Goal: Task Accomplishment & Management: Manage account settings

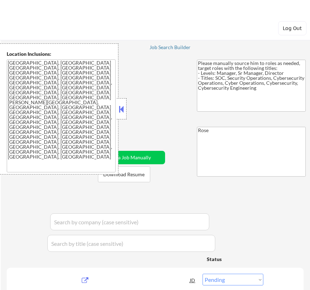
select select ""pending""
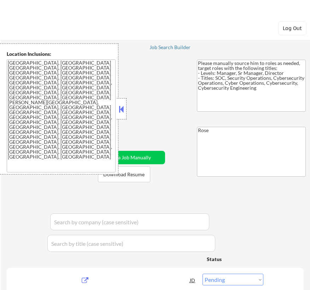
select select ""pending""
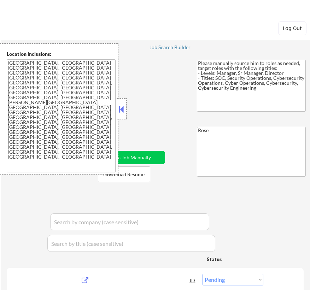
select select ""pending""
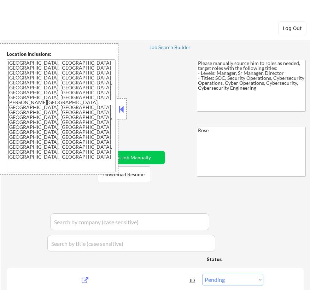
select select ""pending""
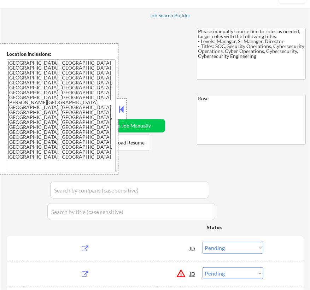
scroll to position [32, 0]
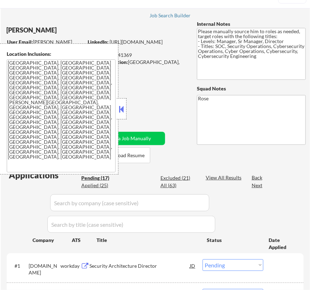
click at [124, 109] on button at bounding box center [122, 109] width 8 height 11
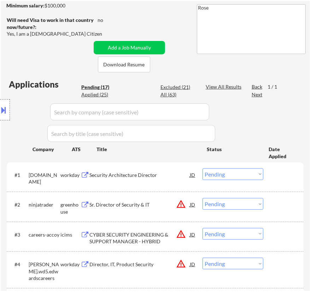
scroll to position [128, 0]
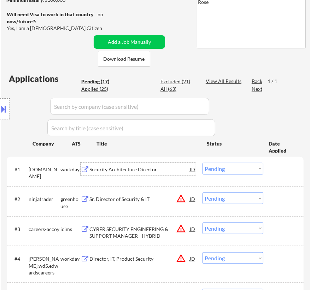
click at [155, 172] on div "Security Architecture Director" at bounding box center [139, 169] width 100 height 7
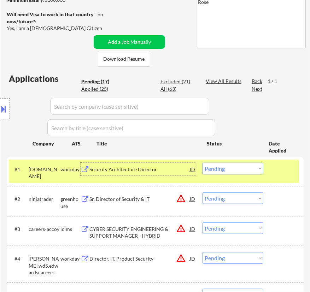
click at [237, 162] on div "#1 bbinsurance.wd1.careers workday Security Architecture Director JD Choose an …" at bounding box center [154, 171] width 290 height 23
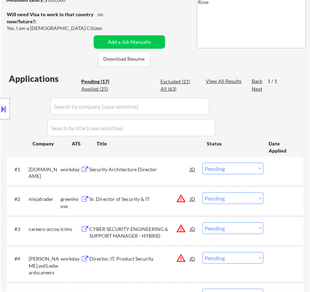
click at [235, 166] on select "Choose an option... Pending Applied Excluded (Questions) Excluded (Expired) Exc…" at bounding box center [233, 169] width 61 height 12
click at [203, 163] on select "Choose an option... Pending Applied Excluded (Questions) Excluded (Expired) Exc…" at bounding box center [233, 169] width 61 height 12
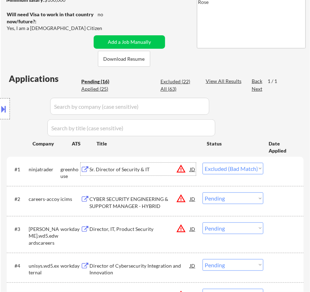
click at [153, 169] on div "Sr. Director of Security & IT" at bounding box center [139, 169] width 100 height 7
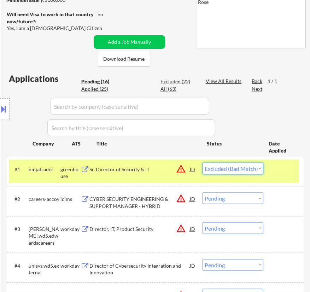
click at [210, 168] on select "Choose an option... Pending Applied Excluded (Questions) Excluded (Expired) Exc…" at bounding box center [233, 169] width 61 height 12
click at [203, 163] on select "Choose an option... Pending Applied Excluded (Questions) Excluded (Expired) Exc…" at bounding box center [233, 169] width 61 height 12
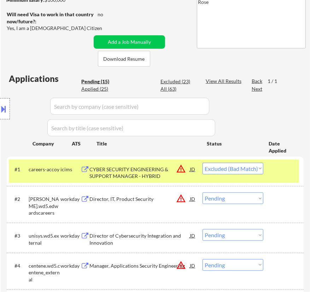
click at [155, 165] on div "CYBER SECURITY ENGINEERING & SUPPORT MANAGER - HYBRID" at bounding box center [139, 171] width 100 height 17
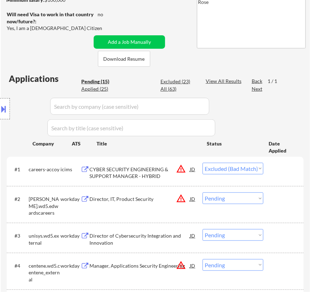
click at [1, 107] on button at bounding box center [4, 109] width 8 height 12
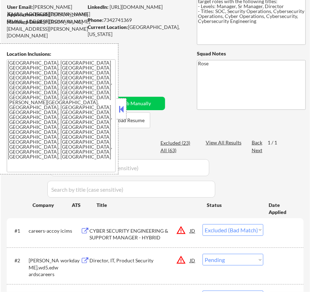
scroll to position [64, 0]
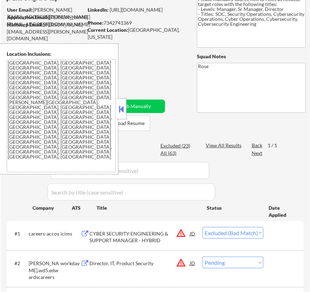
click at [121, 109] on button at bounding box center [122, 109] width 8 height 11
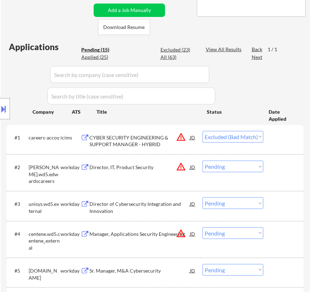
scroll to position [160, 0]
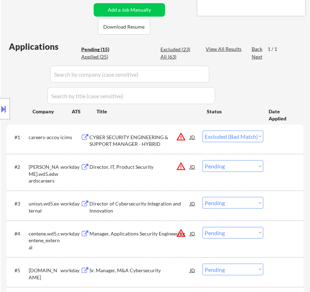
click at [227, 136] on select "Choose an option... Pending Applied Excluded (Questions) Excluded (Expired) Exc…" at bounding box center [233, 137] width 61 height 12
click at [203, 131] on select "Choose an option... Pending Applied Excluded (Questions) Excluded (Expired) Exc…" at bounding box center [233, 137] width 61 height 12
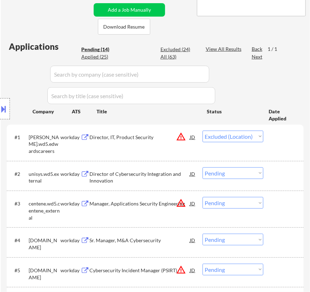
click at [166, 136] on div "Director, IT, Product Security" at bounding box center [139, 137] width 100 height 7
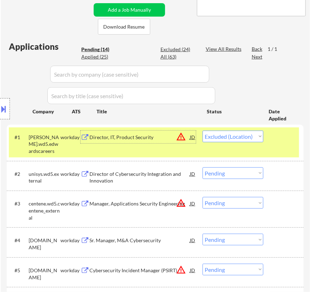
click at [233, 134] on select "Choose an option... Pending Applied Excluded (Questions) Excluded (Expired) Exc…" at bounding box center [233, 137] width 61 height 12
click at [203, 131] on select "Choose an option... Pending Applied Excluded (Questions) Excluded (Expired) Exc…" at bounding box center [233, 137] width 61 height 12
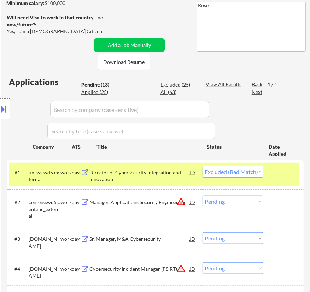
scroll to position [128, 0]
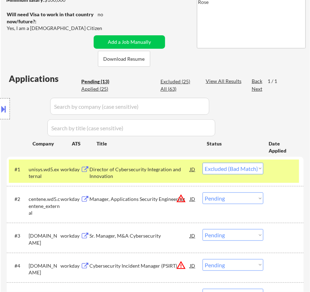
click at [177, 175] on div "Director of Cybersecurity Integration and Innovation" at bounding box center [139, 173] width 100 height 14
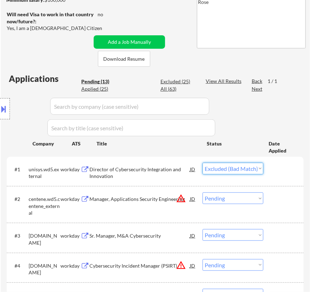
click at [247, 171] on select "Choose an option... Pending Applied Excluded (Questions) Excluded (Expired) Exc…" at bounding box center [233, 169] width 61 height 12
click at [203, 163] on select "Choose an option... Pending Applied Excluded (Questions) Excluded (Expired) Exc…" at bounding box center [233, 169] width 61 height 12
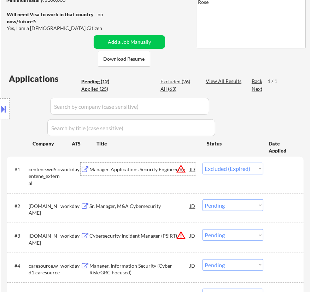
click at [171, 167] on div "Manager, Applications Security Engineering" at bounding box center [139, 169] width 100 height 7
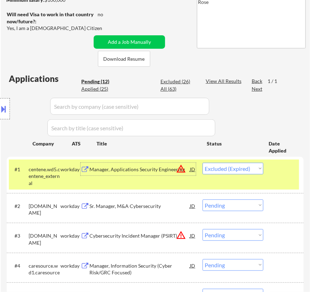
click at [233, 169] on select "Choose an option... Pending Applied Excluded (Questions) Excluded (Expired) Exc…" at bounding box center [233, 169] width 61 height 12
click at [203, 163] on select "Choose an option... Pending Applied Excluded (Questions) Excluded (Expired) Exc…" at bounding box center [233, 169] width 61 height 12
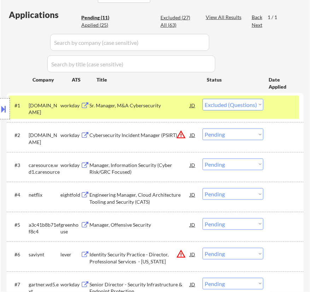
scroll to position [193, 0]
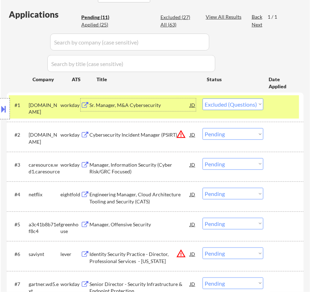
click at [175, 100] on div "Sr. Manager, M&A Cybersecurity" at bounding box center [139, 105] width 100 height 13
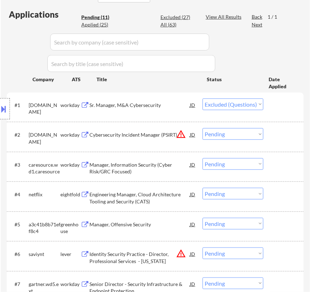
click at [4, 111] on button at bounding box center [4, 109] width 8 height 12
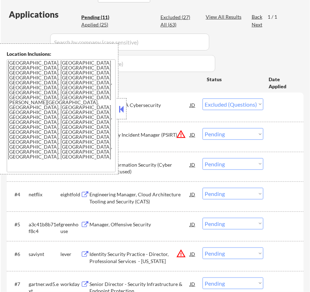
click at [124, 110] on button at bounding box center [122, 109] width 8 height 11
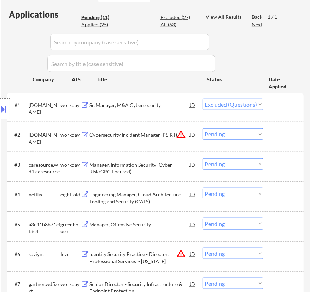
click at [236, 104] on select "Choose an option... Pending Applied Excluded (Questions) Excluded (Expired) Exc…" at bounding box center [233, 105] width 61 height 12
click at [203, 99] on select "Choose an option... Pending Applied Excluded (Questions) Excluded (Expired) Exc…" at bounding box center [233, 105] width 61 height 12
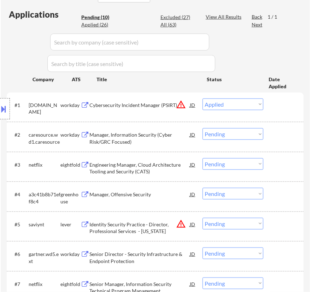
click at [166, 107] on div "Cybersecurity Incident Manager (PSIRT)" at bounding box center [139, 105] width 100 height 7
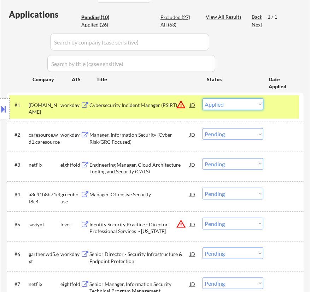
click at [242, 104] on select "Choose an option... Pending Applied Excluded (Questions) Excluded (Expired) Exc…" at bounding box center [233, 105] width 61 height 12
click at [203, 99] on select "Choose an option... Pending Applied Excluded (Questions) Excluded (Expired) Exc…" at bounding box center [233, 105] width 61 height 12
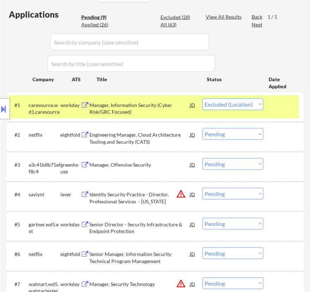
click at [171, 106] on div "Manager, Information Security (Cyber Risk/GRC Focused)" at bounding box center [139, 109] width 100 height 14
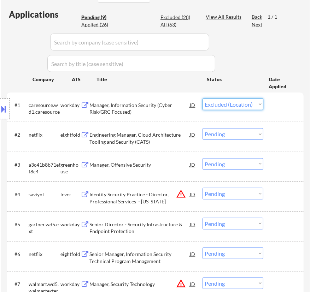
click at [232, 103] on select "Choose an option... Pending Applied Excluded (Questions) Excluded (Expired) Exc…" at bounding box center [233, 105] width 61 height 12
click at [203, 99] on select "Choose an option... Pending Applied Excluded (Questions) Excluded (Expired) Exc…" at bounding box center [233, 105] width 61 height 12
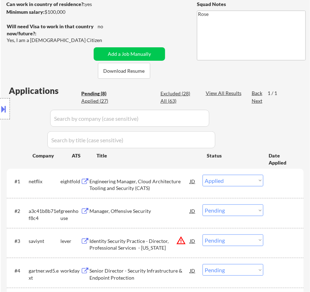
scroll to position [128, 0]
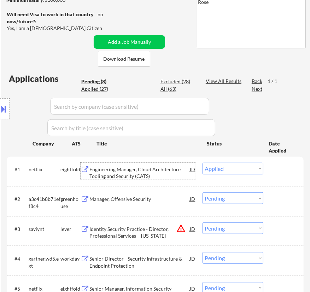
click at [171, 170] on div "Engineering Manager, Cloud Architecture Tooling and Security (CATS)" at bounding box center [139, 173] width 100 height 14
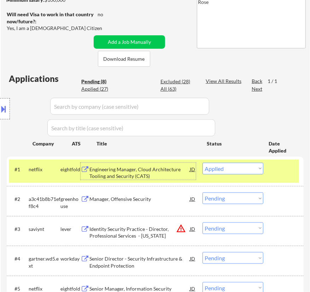
click at [242, 170] on select "Choose an option... Pending Applied Excluded (Questions) Excluded (Expired) Exc…" at bounding box center [233, 169] width 61 height 12
click at [203, 163] on select "Choose an option... Pending Applied Excluded (Questions) Excluded (Expired) Exc…" at bounding box center [233, 169] width 61 height 12
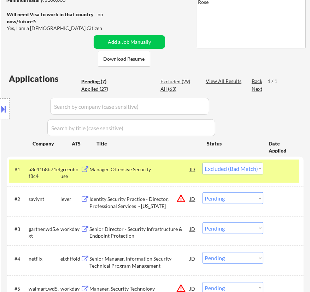
click at [166, 170] on div "Manager, Offensive Security" at bounding box center [139, 169] width 100 height 7
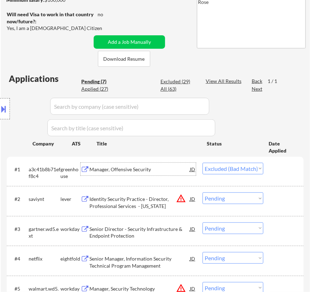
click at [238, 169] on select "Choose an option... Pending Applied Excluded (Questions) Excluded (Expired) Exc…" at bounding box center [233, 169] width 61 height 12
click at [203, 163] on select "Choose an option... Pending Applied Excluded (Questions) Excluded (Expired) Exc…" at bounding box center [233, 169] width 61 height 12
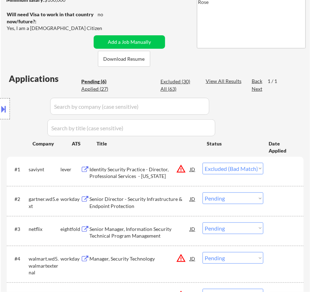
click at [121, 177] on div "Identity Security Practice - Director, Professional Services - California" at bounding box center [139, 173] width 100 height 14
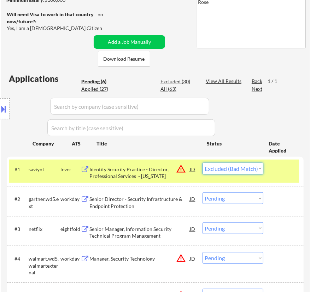
click at [244, 166] on select "Choose an option... Pending Applied Excluded (Questions) Excluded (Expired) Exc…" at bounding box center [233, 169] width 61 height 12
click at [203, 163] on select "Choose an option... Pending Applied Excluded (Questions) Excluded (Expired) Exc…" at bounding box center [233, 169] width 61 height 12
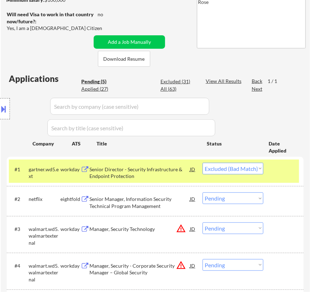
click at [145, 168] on div "Senior Director - Security Infrastructure & Endpoint Protection" at bounding box center [139, 173] width 100 height 14
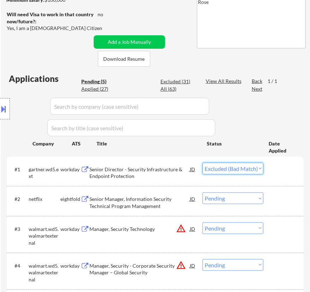
click at [222, 168] on select "Choose an option... Pending Applied Excluded (Questions) Excluded (Expired) Exc…" at bounding box center [233, 169] width 61 height 12
click at [203, 163] on select "Choose an option... Pending Applied Excluded (Questions) Excluded (Expired) Exc…" at bounding box center [233, 169] width 61 height 12
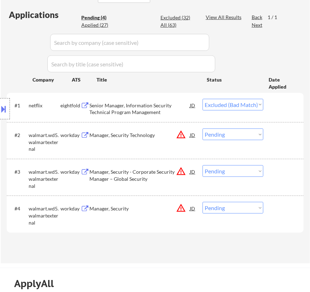
scroll to position [193, 0]
click at [163, 108] on div "Senior Manager, Information Security Technical Program Management" at bounding box center [139, 109] width 100 height 14
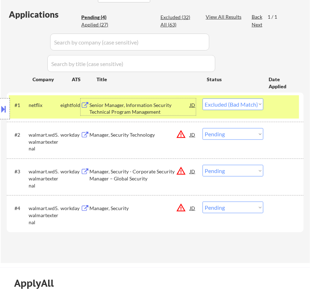
click at [218, 105] on select "Choose an option... Pending Applied Excluded (Questions) Excluded (Expired) Exc…" at bounding box center [233, 105] width 61 height 12
click at [203, 99] on select "Choose an option... Pending Applied Excluded (Questions) Excluded (Expired) Exc…" at bounding box center [233, 105] width 61 height 12
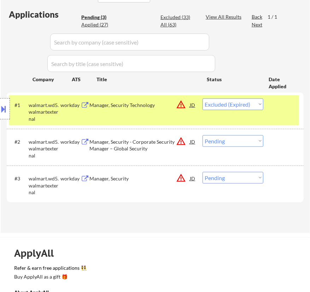
click at [167, 106] on div "Manager, Security Technology" at bounding box center [139, 105] width 100 height 7
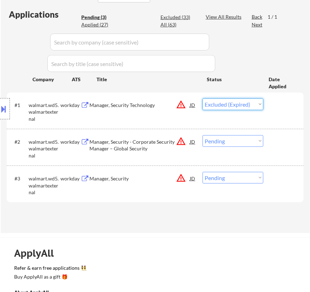
click at [243, 104] on select "Choose an option... Pending Applied Excluded (Questions) Excluded (Expired) Exc…" at bounding box center [233, 105] width 61 height 12
click at [203, 99] on select "Choose an option... Pending Applied Excluded (Questions) Excluded (Expired) Exc…" at bounding box center [233, 105] width 61 height 12
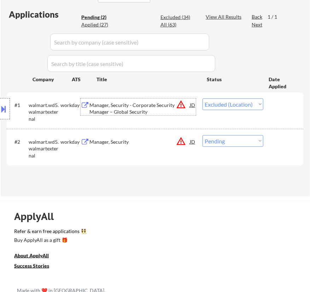
click at [159, 102] on div "Manager, Security - Corporate Security Manager – Global Security" at bounding box center [139, 109] width 100 height 14
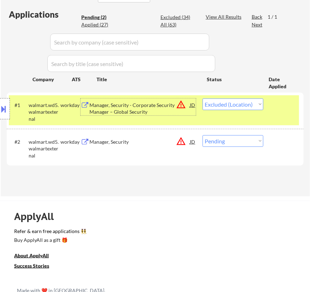
click at [217, 103] on select "Choose an option... Pending Applied Excluded (Questions) Excluded (Expired) Exc…" at bounding box center [233, 105] width 61 height 12
click at [203, 99] on select "Choose an option... Pending Applied Excluded (Questions) Excluded (Expired) Exc…" at bounding box center [233, 105] width 61 height 12
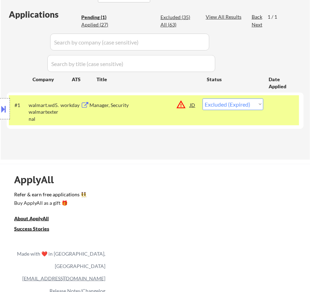
click at [154, 110] on div "Manager, Security" at bounding box center [139, 105] width 100 height 13
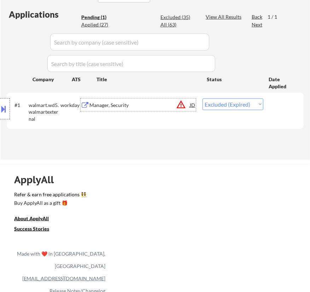
click at [219, 99] on select "Choose an option... Pending Applied Excluded (Questions) Excluded (Expired) Exc…" at bounding box center [233, 105] width 61 height 12
select select ""excluded__expired_""
click at [203, 99] on select "Choose an option... Pending Applied Excluded (Questions) Excluded (Expired) Exc…" at bounding box center [233, 105] width 61 height 12
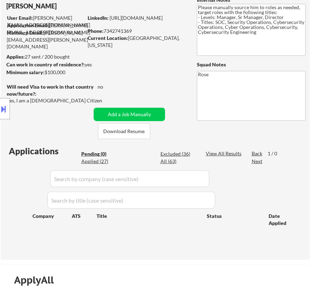
scroll to position [96, 0]
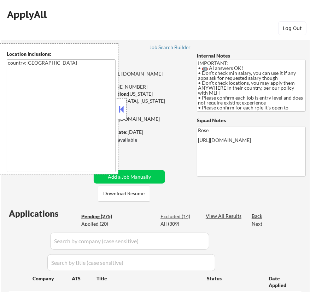
click at [122, 108] on button at bounding box center [122, 109] width 8 height 11
select select ""pending""
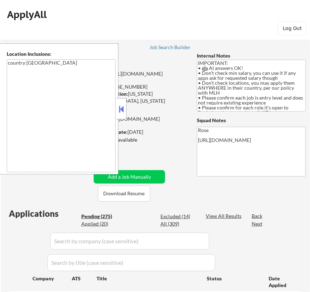
select select ""pending""
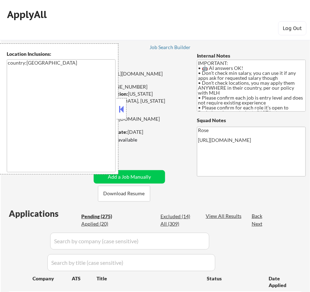
select select ""pending""
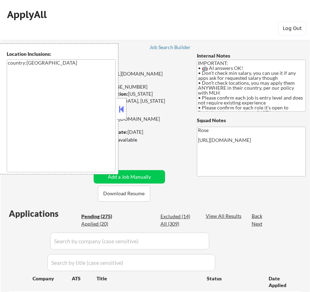
select select ""pending""
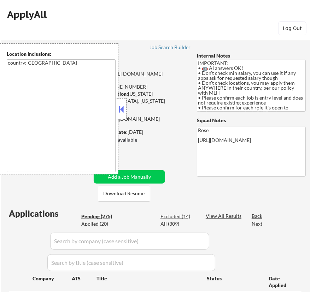
select select ""pending""
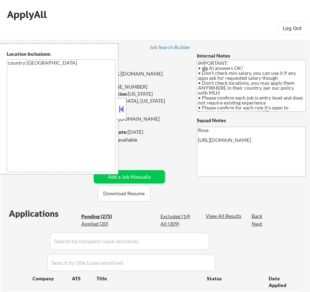
select select ""pending""
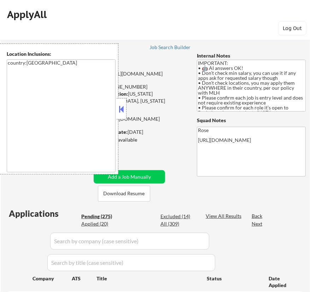
select select ""pending""
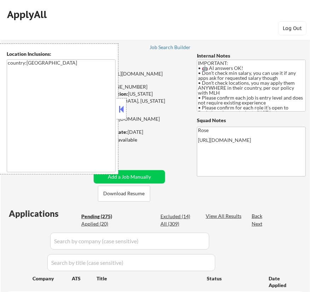
select select ""pending""
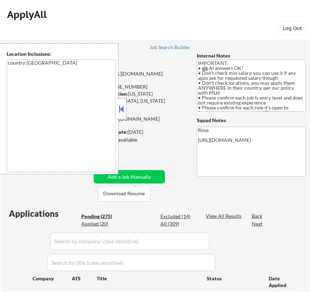
select select ""pending""
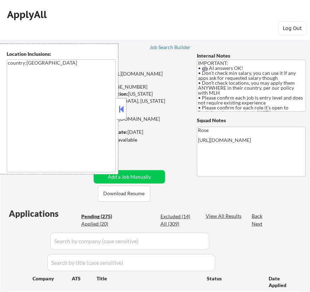
select select ""pending""
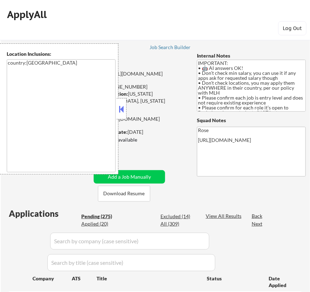
select select ""pending""
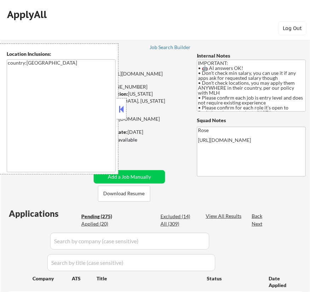
select select ""pending""
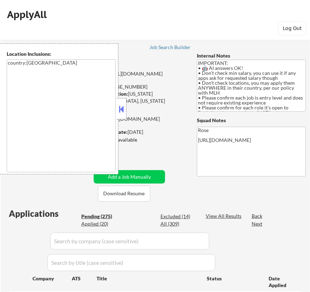
select select ""pending""
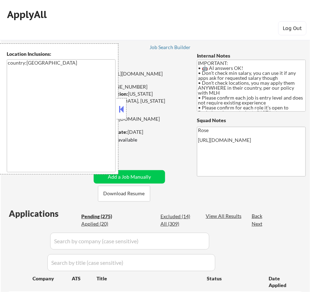
select select ""pending""
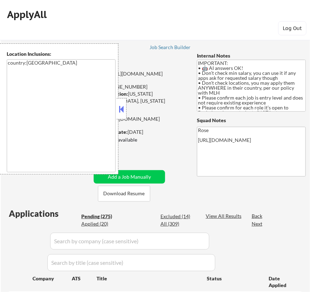
select select ""pending""
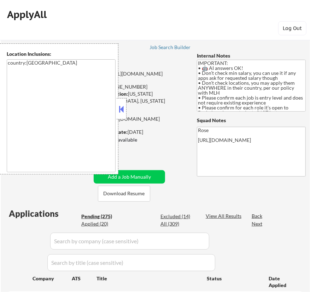
select select ""pending""
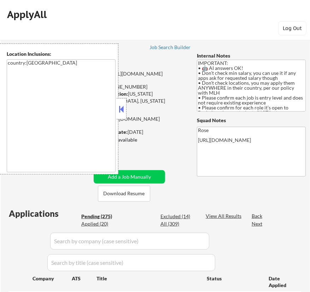
select select ""pending""
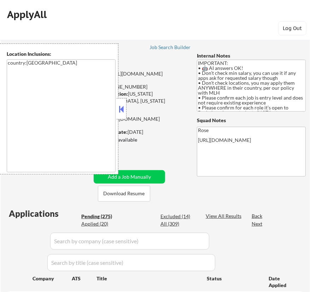
select select ""pending""
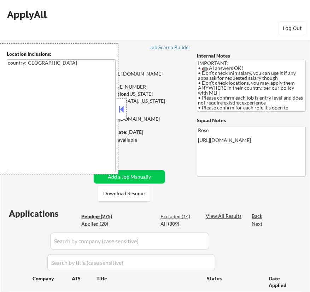
select select ""pending""
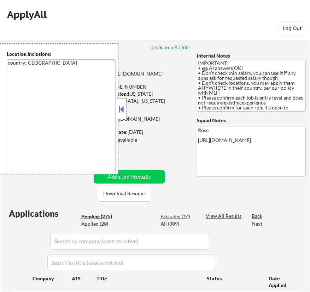
select select ""pending""
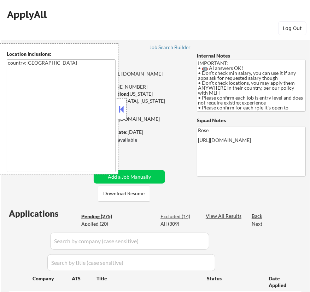
select select ""pending""
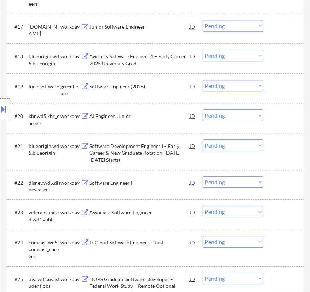
scroll to position [771, 0]
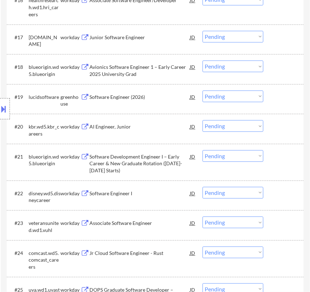
click at [161, 98] on div "Software Engineer (2026)" at bounding box center [139, 97] width 100 height 7
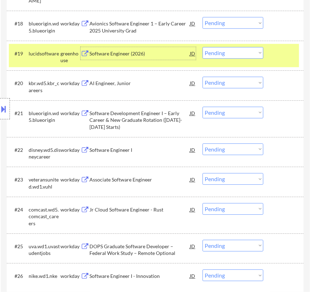
scroll to position [803, 0]
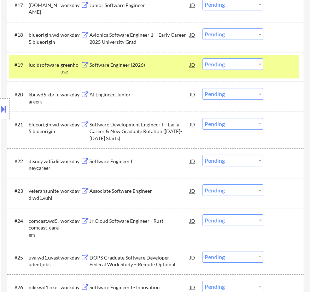
click at [260, 64] on select "Choose an option... Pending Applied Excluded (Questions) Excluded (Expired) Exc…" at bounding box center [233, 64] width 61 height 12
click at [203, 58] on select "Choose an option... Pending Applied Excluded (Questions) Excluded (Expired) Exc…" at bounding box center [233, 64] width 61 height 12
select select ""pending""
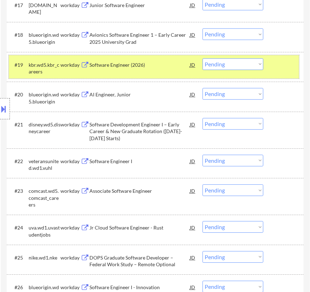
click at [286, 70] on div at bounding box center [285, 64] width 22 height 13
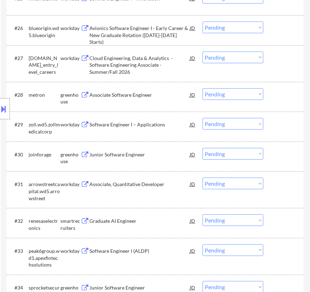
scroll to position [1060, 0]
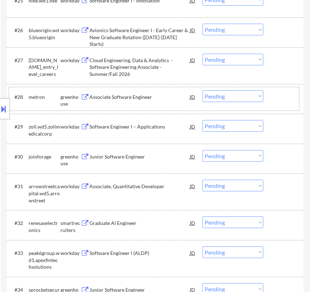
click at [157, 104] on div "#28 metron greenhouse Associate Software Engineer JD Choose an option... Pendin…" at bounding box center [154, 98] width 290 height 23
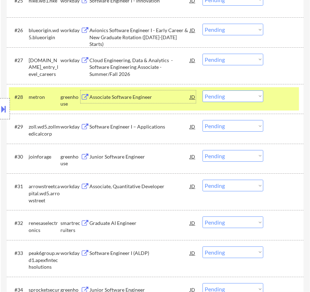
click at [159, 92] on div "Associate Software Engineer" at bounding box center [139, 96] width 100 height 13
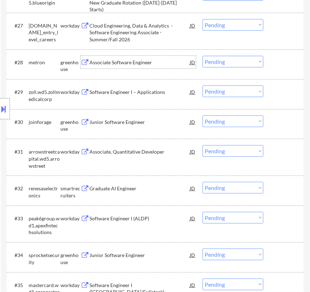
scroll to position [1092, 0]
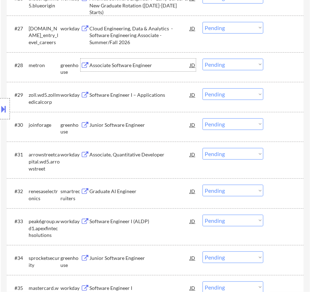
click at [218, 65] on select "Choose an option... Pending Applied Excluded (Questions) Excluded (Expired) Exc…" at bounding box center [233, 65] width 61 height 12
click at [203, 59] on select "Choose an option... Pending Applied Excluded (Questions) Excluded (Expired) Exc…" at bounding box center [233, 65] width 61 height 12
select select ""pending""
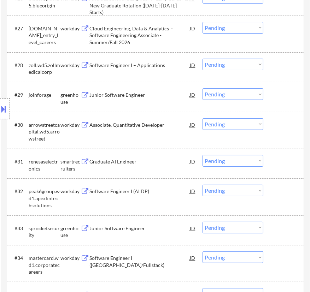
click at [165, 99] on div "Junior Software Engineer" at bounding box center [139, 94] width 100 height 13
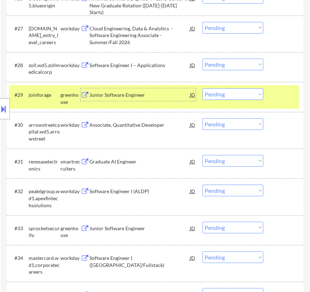
click at [222, 96] on select "Choose an option... Pending Applied Excluded (Questions) Excluded (Expired) Exc…" at bounding box center [233, 94] width 61 height 12
click at [203, 88] on select "Choose an option... Pending Applied Excluded (Questions) Excluded (Expired) Exc…" at bounding box center [233, 94] width 61 height 12
select select ""pending""
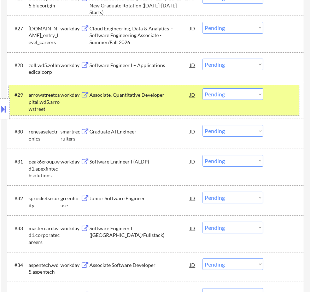
click at [274, 97] on div at bounding box center [285, 94] width 22 height 13
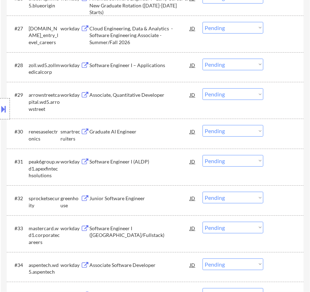
click at [156, 134] on div "Graduate AI Engineer" at bounding box center [139, 131] width 100 height 7
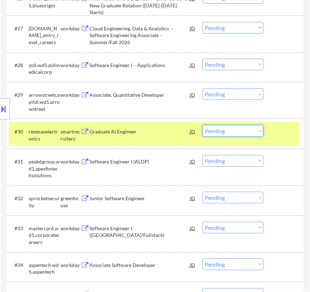
drag, startPoint x: 251, startPoint y: 130, endPoint x: 252, endPoint y: 136, distance: 6.1
click at [251, 130] on select "Choose an option... Pending Applied Excluded (Questions) Excluded (Expired) Exc…" at bounding box center [233, 131] width 61 height 12
click at [203, 125] on select "Choose an option... Pending Applied Excluded (Questions) Excluded (Expired) Exc…" at bounding box center [233, 131] width 61 height 12
select select ""pending""
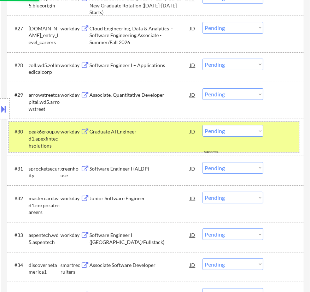
click at [279, 131] on div at bounding box center [285, 131] width 22 height 13
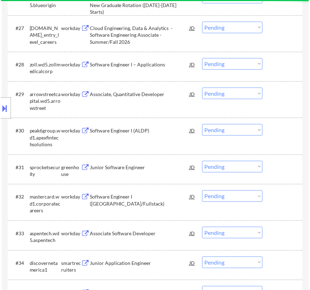
scroll to position [1156, 0]
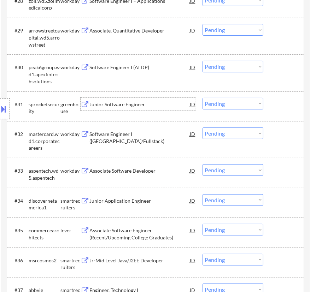
click at [150, 107] on div "Junior Software Engineer" at bounding box center [139, 104] width 100 height 7
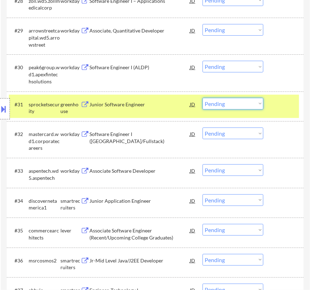
click at [232, 102] on select "Choose an option... Pending Applied Excluded (Questions) Excluded (Expired) Exc…" at bounding box center [233, 104] width 61 height 12
click at [203, 98] on select "Choose an option... Pending Applied Excluded (Questions) Excluded (Expired) Exc…" at bounding box center [233, 104] width 61 height 12
select select ""pending""
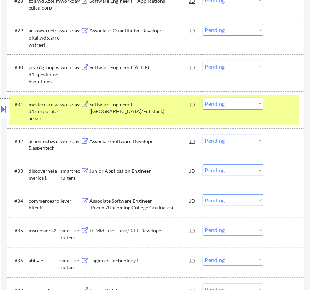
click at [278, 106] on div at bounding box center [285, 104] width 22 height 13
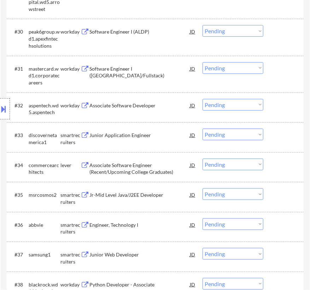
scroll to position [1253, 0]
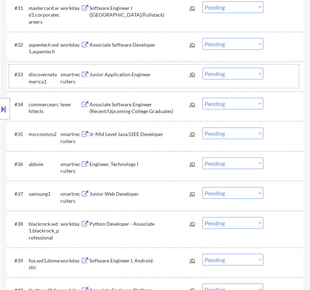
click at [158, 82] on div "#33 discovernetamerica1 smartrecruiters Junior Application Engineer JD Choose a…" at bounding box center [154, 76] width 290 height 23
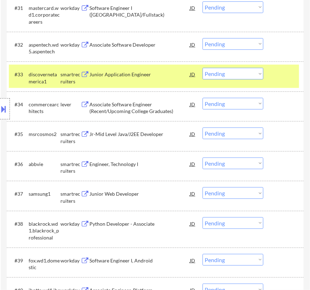
click at [152, 73] on div "Junior Application Engineer" at bounding box center [139, 74] width 100 height 7
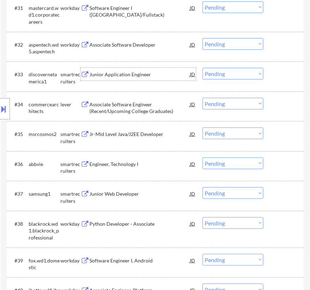
click at [226, 76] on select "Choose an option... Pending Applied Excluded (Questions) Excluded (Expired) Exc…" at bounding box center [233, 74] width 61 height 12
click at [203, 68] on select "Choose an option... Pending Applied Excluded (Questions) Excluded (Expired) Exc…" at bounding box center [233, 74] width 61 height 12
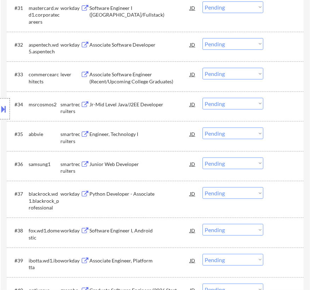
click at [160, 74] on div "Associate Software Engineer (Recent/Upcoming College Graduates)" at bounding box center [139, 78] width 100 height 14
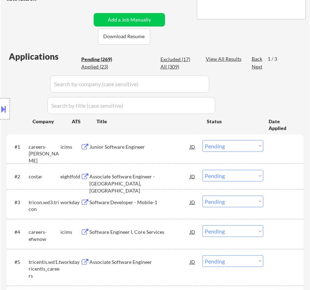
scroll to position [96, 0]
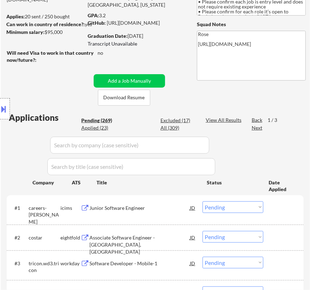
drag, startPoint x: 153, startPoint y: 36, endPoint x: 128, endPoint y: 37, distance: 25.1
click at [128, 37] on div "Graduation Date: 2026 March" at bounding box center [138, 36] width 100 height 7
copy div "2026 March"
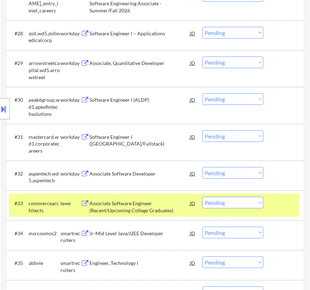
scroll to position [1124, 0]
click at [237, 202] on select "Choose an option... Pending Applied Excluded (Questions) Excluded (Expired) Exc…" at bounding box center [233, 203] width 61 height 12
click at [203, 197] on select "Choose an option... Pending Applied Excluded (Questions) Excluded (Expired) Exc…" at bounding box center [233, 203] width 61 height 12
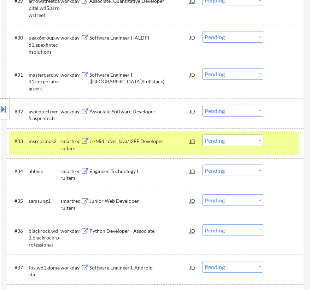
scroll to position [1189, 0]
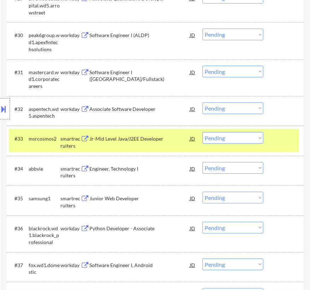
click at [158, 142] on div "Jr-Mid Level Java/J2EE Developer" at bounding box center [139, 138] width 100 height 13
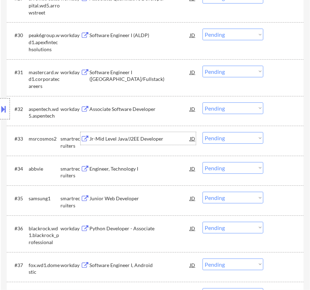
click at [231, 138] on select "Choose an option... Pending Applied Excluded (Questions) Excluded (Expired) Exc…" at bounding box center [233, 138] width 61 height 12
click at [203, 132] on select "Choose an option... Pending Applied Excluded (Questions) Excluded (Expired) Exc…" at bounding box center [233, 138] width 61 height 12
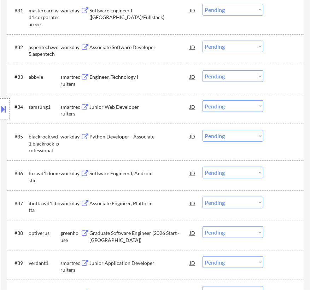
scroll to position [1253, 0]
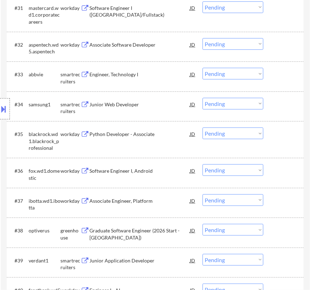
click at [136, 77] on div "Engineer, Technology I" at bounding box center [139, 74] width 100 height 7
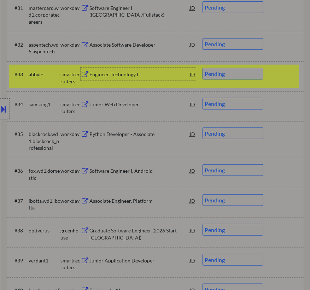
click at [253, 75] on select "Choose an option... Pending Applied Excluded (Questions) Excluded (Expired) Exc…" at bounding box center [233, 74] width 61 height 12
click at [203, 68] on select "Choose an option... Pending Applied Excluded (Questions) Excluded (Expired) Exc…" at bounding box center [233, 74] width 61 height 12
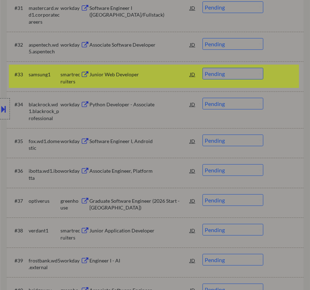
click at [151, 77] on div "Junior Web Developer" at bounding box center [139, 74] width 100 height 7
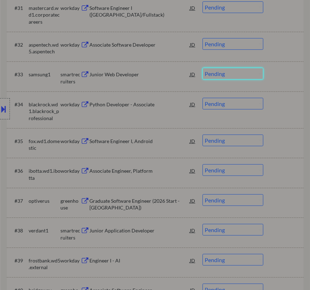
click at [226, 70] on select "Choose an option... Pending Applied Excluded (Questions) Excluded (Expired) Exc…" at bounding box center [233, 74] width 61 height 12
click at [203, 68] on select "Choose an option... Pending Applied Excluded (Questions) Excluded (Expired) Exc…" at bounding box center [233, 74] width 61 height 12
select select ""pending""
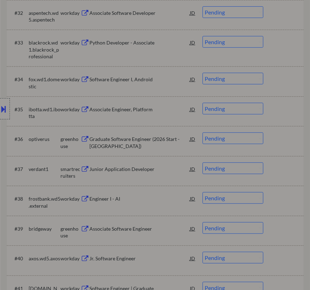
scroll to position [1285, 0]
click at [133, 135] on div "Graduate Software Engineer (2026 Start - Austin)" at bounding box center [139, 142] width 100 height 14
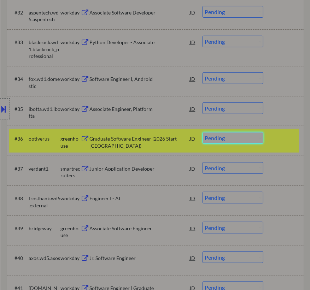
click at [238, 134] on select "Choose an option... Pending Applied Excluded (Questions) Excluded (Expired) Exc…" at bounding box center [233, 138] width 61 height 12
click at [203, 132] on select "Choose an option... Pending Applied Excluded (Questions) Excluded (Expired) Exc…" at bounding box center [233, 138] width 61 height 12
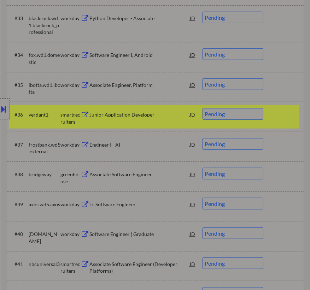
scroll to position [1317, 0]
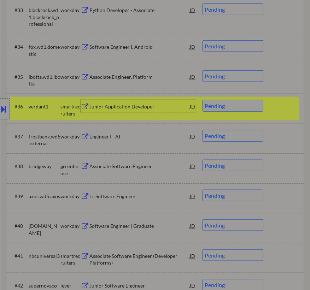
click at [169, 106] on div "Junior Application Developer" at bounding box center [139, 106] width 100 height 7
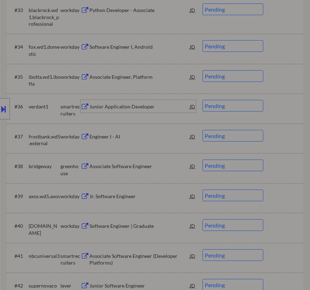
click at [247, 105] on select "Choose an option... Pending Applied Excluded (Questions) Excluded (Expired) Exc…" at bounding box center [233, 106] width 61 height 12
click at [203, 100] on select "Choose an option... Pending Applied Excluded (Questions) Excluded (Expired) Exc…" at bounding box center [233, 106] width 61 height 12
select select ""pending""
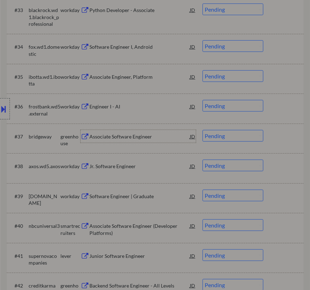
click at [150, 135] on div "Associate Software Engineer" at bounding box center [139, 136] width 100 height 7
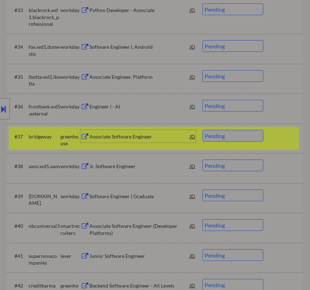
click at [245, 134] on select "Choose an option... Pending Applied Excluded (Questions) Excluded (Expired) Exc…" at bounding box center [233, 136] width 61 height 12
click at [203, 130] on select "Choose an option... Pending Applied Excluded (Questions) Excluded (Expired) Exc…" at bounding box center [233, 136] width 61 height 12
select select ""pending""
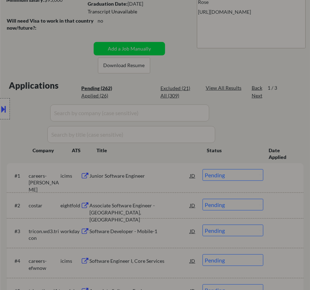
scroll to position [160, 0]
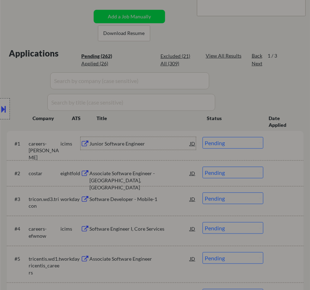
click at [139, 141] on div "Junior Software Engineer" at bounding box center [139, 143] width 100 height 7
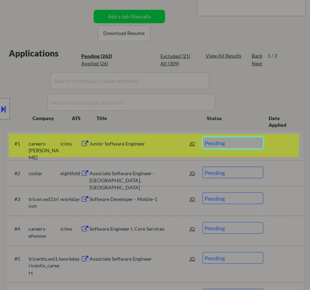
click at [257, 140] on select "Choose an option... Pending Applied Excluded (Questions) Excluded (Expired) Exc…" at bounding box center [233, 143] width 61 height 12
click at [203, 137] on select "Choose an option... Pending Applied Excluded (Questions) Excluded (Expired) Exc…" at bounding box center [233, 143] width 61 height 12
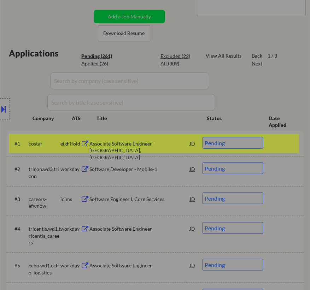
click at [171, 149] on div "Associate Software Engineer - Richmond, VA" at bounding box center [139, 143] width 100 height 13
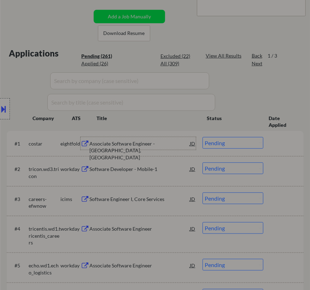
click at [250, 141] on select "Choose an option... Pending Applied Excluded (Questions) Excluded (Expired) Exc…" at bounding box center [233, 143] width 61 height 12
click at [203, 137] on select "Choose an option... Pending Applied Excluded (Questions) Excluded (Expired) Exc…" at bounding box center [233, 143] width 61 height 12
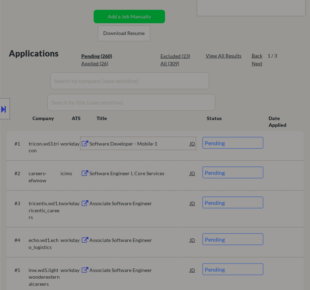
click at [156, 140] on div "Software Developer - Mobile-1" at bounding box center [139, 143] width 100 height 7
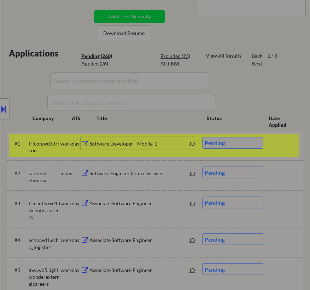
click at [253, 141] on select "Choose an option... Pending Applied Excluded (Questions) Excluded (Expired) Exc…" at bounding box center [233, 143] width 61 height 12
click at [203, 137] on select "Choose an option... Pending Applied Excluded (Questions) Excluded (Expired) Exc…" at bounding box center [233, 143] width 61 height 12
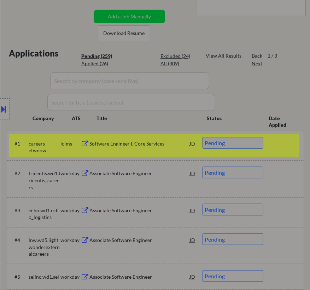
click at [169, 61] on div "All (309)" at bounding box center [177, 63] width 35 height 7
select select ""applied""
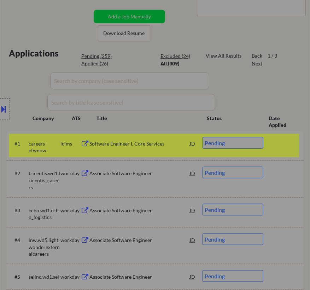
select select ""applied""
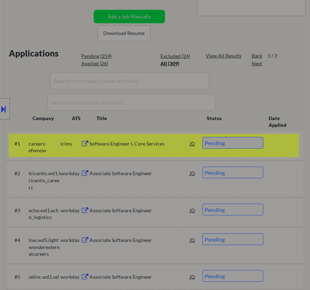
select select ""applied""
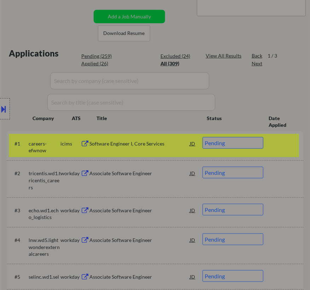
select select ""applied""
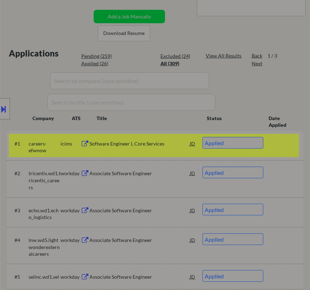
select select ""applied""
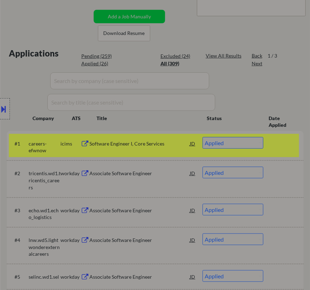
select select ""applied""
select select ""excluded__bad_match_""
select select ""excluded__expired_""
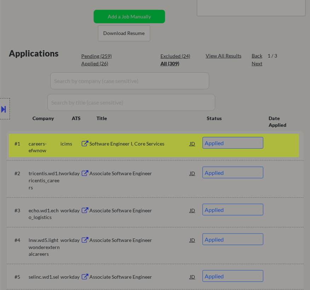
select select ""excluded__expired_""
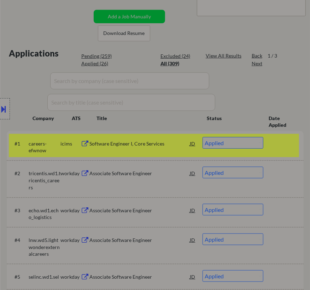
select select ""excluded__expired_""
select select ""excluded__bad_match_""
select select ""excluded__expired_""
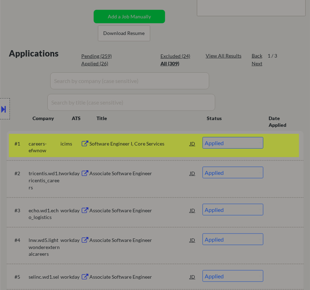
select select ""excluded__expired_""
select select ""excluded""
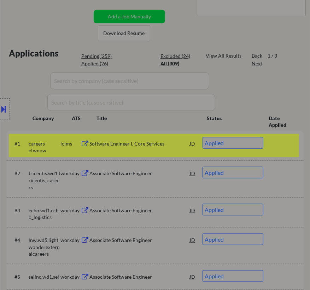
select select ""excluded__expired_""
select select ""excluded__bad_match_""
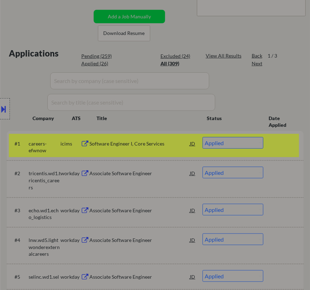
select select ""excluded__expired_""
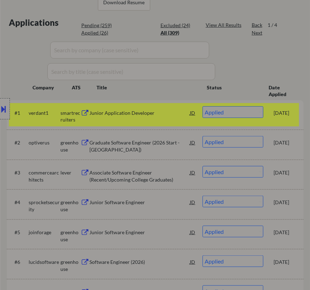
scroll to position [193, 0]
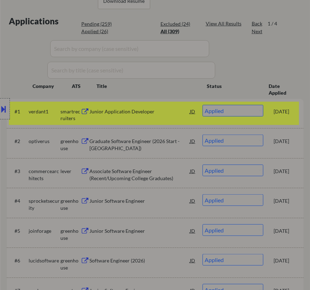
click at [154, 64] on input "input" at bounding box center [131, 70] width 168 height 17
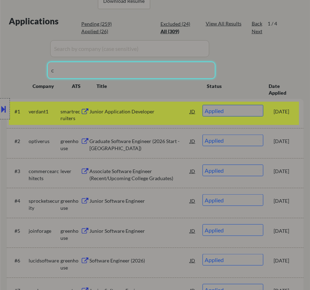
type input "co"
select select ""excluded__expired_""
select select ""pending""
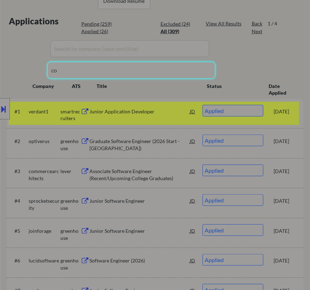
select select ""pending""
select select ""excluded__expired_""
select select ""pending""
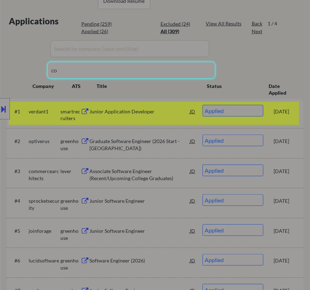
select select ""pending""
select select ""excluded__expired_""
select select ""pending""
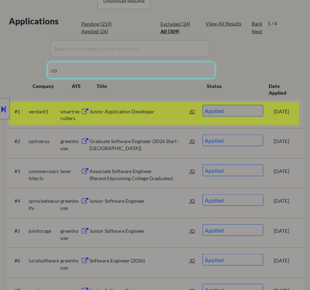
select select ""pending""
select select ""excluded__bad_match_""
select select ""pending""
select select ""excluded__expired_""
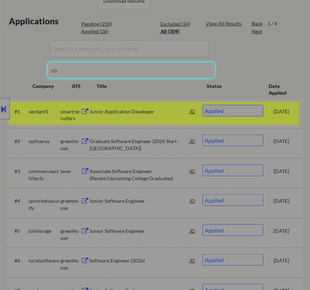
select select ""pending""
select select ""excluded""
select select ""pending""
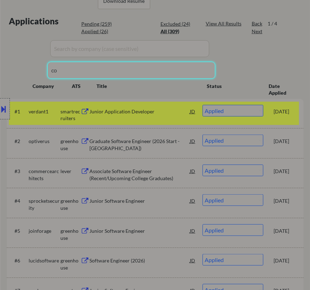
select select ""pending""
select select ""excluded__bad_match_""
select select ""pending""
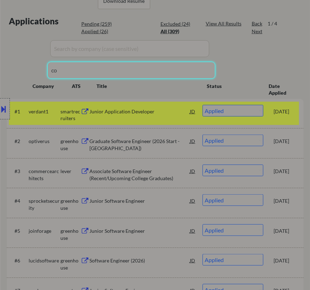
select select ""pending""
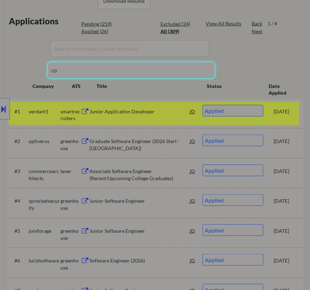
select select ""pending""
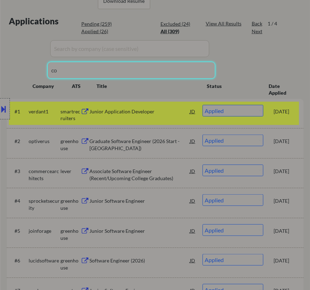
select select ""pending""
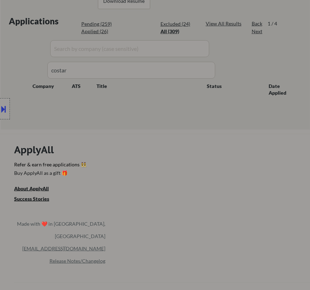
drag, startPoint x: 78, startPoint y: 67, endPoint x: 42, endPoint y: 68, distance: 36.4
click at [42, 68] on div "Location Inclusions: country:[GEOGRAPHIC_DATA]" at bounding box center [63, 108] width 127 height 131
click at [76, 70] on div "Location Inclusions: country:[GEOGRAPHIC_DATA]" at bounding box center [63, 108] width 127 height 131
click at [129, 64] on input "input" at bounding box center [131, 70] width 168 height 17
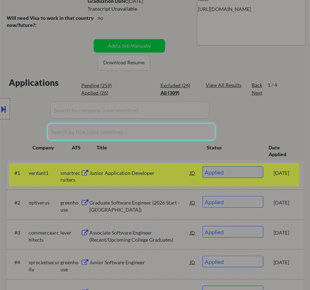
scroll to position [128, 0]
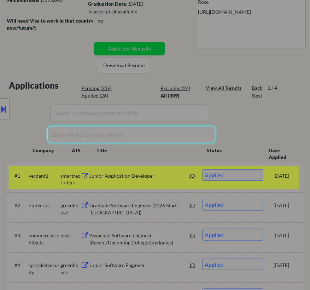
click at [97, 88] on div "Location Inclusions: country:[GEOGRAPHIC_DATA]" at bounding box center [63, 108] width 127 height 131
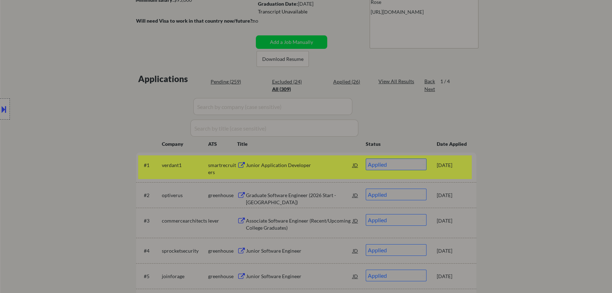
click at [293, 81] on div "Excluded (24)" at bounding box center [289, 81] width 35 height 7
click at [305, 102] on input "input" at bounding box center [272, 106] width 159 height 17
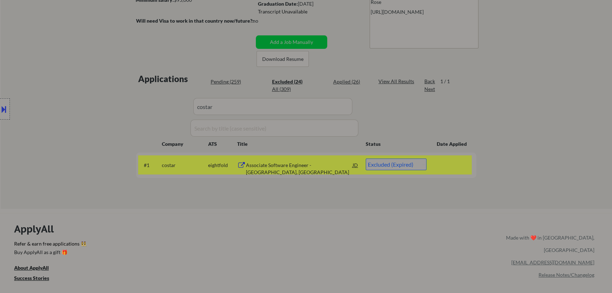
click at [310, 199] on div "← Return to /applysquad Mailslurp Inbox Job Search Builder Fei Lin User Email: …" at bounding box center [306, 51] width 353 height 303
click at [310, 164] on select "Choose an option... Pending Applied Excluded (Questions) Excluded (Expired) Exc…" at bounding box center [396, 164] width 61 height 12
click at [310, 158] on select "Choose an option... Pending Applied Excluded (Questions) Excluded (Expired) Exc…" at bounding box center [396, 164] width 61 height 12
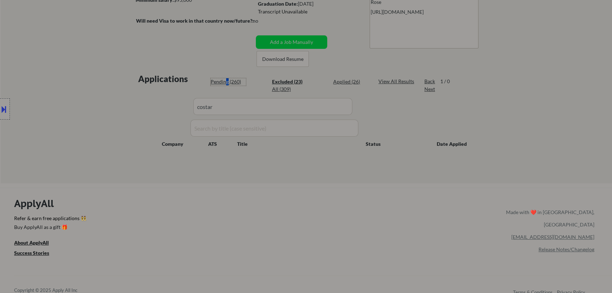
click at [227, 81] on div "Pending (260)" at bounding box center [228, 81] width 35 height 7
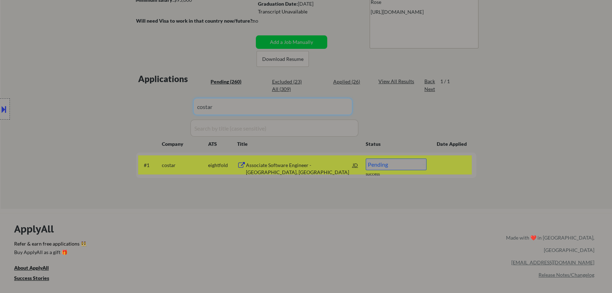
drag, startPoint x: 242, startPoint y: 107, endPoint x: 164, endPoint y: 111, distance: 78.2
click at [165, 111] on div "Applications Pending (260) Excluded (23) Applied (26) All (309) View All Result…" at bounding box center [306, 134] width 340 height 122
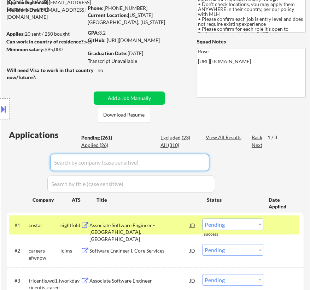
scroll to position [64, 0]
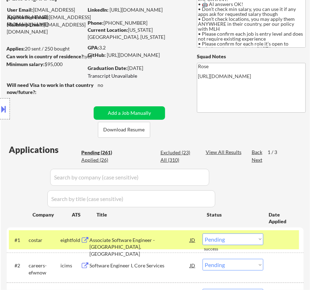
drag, startPoint x: 139, startPoint y: 23, endPoint x: 105, endPoint y: 34, distance: 36.0
click at [105, 21] on div "Phone: (917)-497-1366" at bounding box center [138, 22] width 100 height 7
copy div "(917)-497-1366"
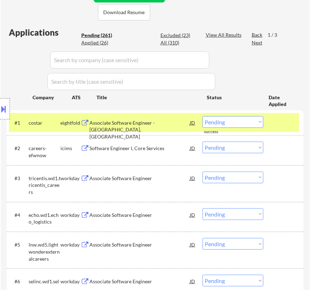
scroll to position [193, 0]
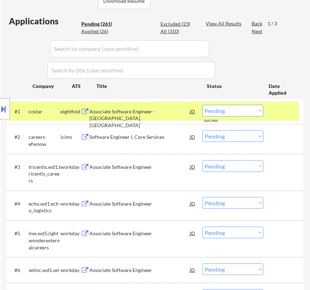
click at [236, 112] on select "Choose an option... Pending Applied Excluded (Questions) Excluded (Expired) Exc…" at bounding box center [233, 111] width 61 height 12
click at [203, 105] on select "Choose an option... Pending Applied Excluded (Questions) Excluded (Expired) Exc…" at bounding box center [233, 111] width 61 height 12
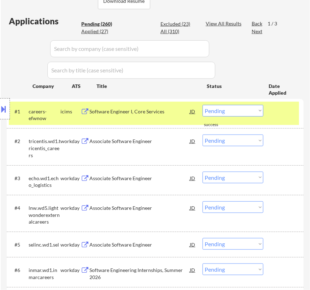
click at [152, 109] on div "Software Engineer I, Core Services" at bounding box center [139, 111] width 100 height 7
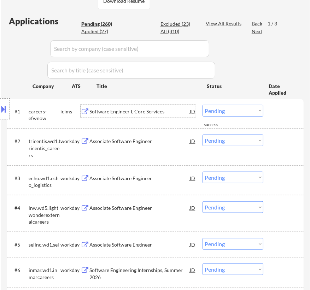
click at [233, 109] on select "Choose an option... Pending Applied Excluded (Questions) Excluded (Expired) Exc…" at bounding box center [233, 111] width 61 height 12
click at [203, 105] on select "Choose an option... Pending Applied Excluded (Questions) Excluded (Expired) Exc…" at bounding box center [233, 111] width 61 height 12
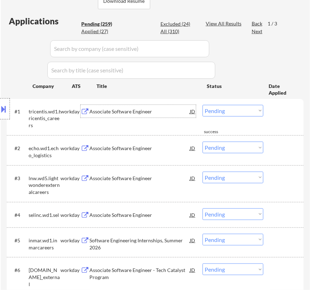
click at [168, 113] on div "Associate Software Engineer" at bounding box center [139, 111] width 100 height 7
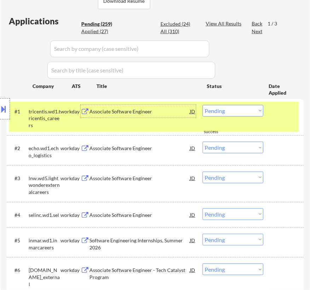
click at [240, 111] on select "Choose an option... Pending Applied Excluded (Questions) Excluded (Expired) Exc…" at bounding box center [233, 111] width 61 height 12
click at [203, 105] on select "Choose an option... Pending Applied Excluded (Questions) Excluded (Expired) Exc…" at bounding box center [233, 111] width 61 height 12
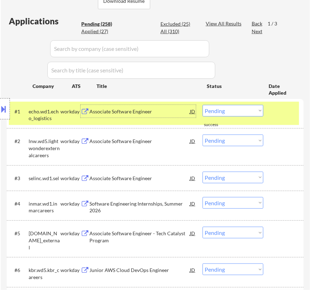
click at [170, 112] on div "Associate Software Engineer" at bounding box center [139, 111] width 100 height 7
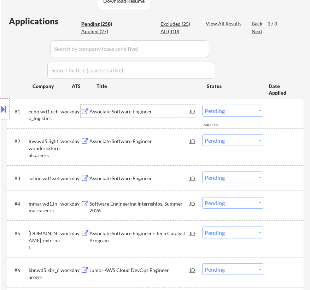
drag, startPoint x: 240, startPoint y: 107, endPoint x: 241, endPoint y: 111, distance: 4.0
click at [240, 107] on select "Choose an option... Pending Applied Excluded (Questions) Excluded (Expired) Exc…" at bounding box center [233, 111] width 61 height 12
click at [203, 105] on select "Choose an option... Pending Applied Excluded (Questions) Excluded (Expired) Exc…" at bounding box center [233, 111] width 61 height 12
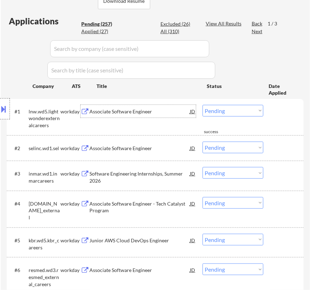
click at [159, 110] on div "Associate Software Engineer" at bounding box center [139, 111] width 100 height 7
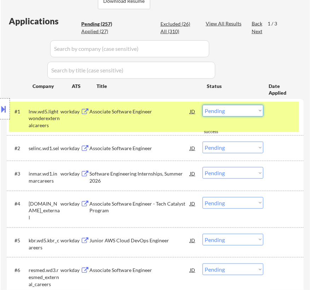
click at [248, 110] on select "Choose an option... Pending Applied Excluded (Questions) Excluded (Expired) Exc…" at bounding box center [233, 111] width 61 height 12
click at [203, 105] on select "Choose an option... Pending Applied Excluded (Questions) Excluded (Expired) Exc…" at bounding box center [233, 111] width 61 height 12
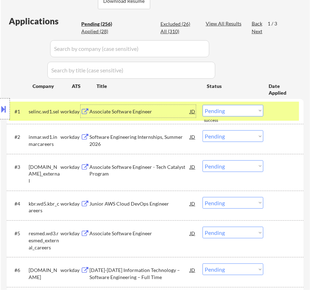
click at [172, 115] on div "Associate Software Engineer" at bounding box center [139, 111] width 100 height 7
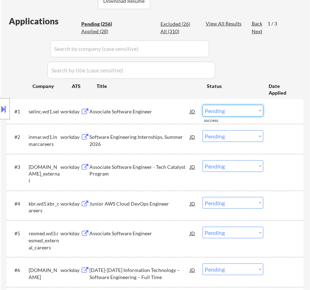
click at [218, 111] on select "Choose an option... Pending Applied Excluded (Questions) Excluded (Expired) Exc…" at bounding box center [233, 111] width 61 height 12
click at [203, 105] on select "Choose an option... Pending Applied Excluded (Questions) Excluded (Expired) Exc…" at bounding box center [233, 111] width 61 height 12
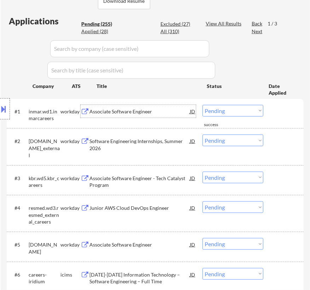
click at [172, 115] on div "Associate Software Engineer" at bounding box center [139, 111] width 100 height 13
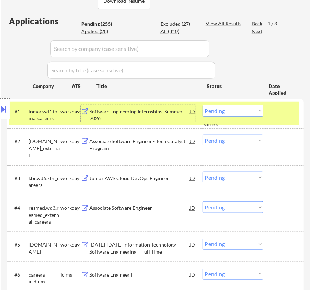
click at [225, 112] on select "Choose an option... Pending Applied Excluded (Questions) Excluded (Expired) Exc…" at bounding box center [233, 111] width 61 height 12
click at [203, 105] on select "Choose an option... Pending Applied Excluded (Questions) Excluded (Expired) Exc…" at bounding box center [233, 111] width 61 height 12
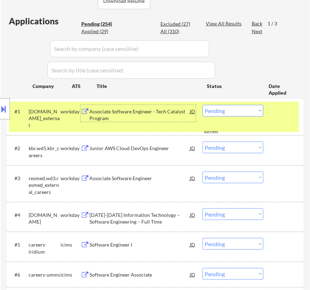
click at [157, 115] on div "Associate Software Engineer - Tech Catalyst Program" at bounding box center [139, 115] width 100 height 14
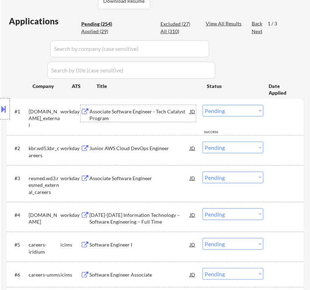
click at [223, 112] on select "Choose an option... Pending Applied Excluded (Questions) Excluded (Expired) Exc…" at bounding box center [233, 111] width 61 height 12
click at [203, 105] on select "Choose an option... Pending Applied Excluded (Questions) Excluded (Expired) Exc…" at bounding box center [233, 111] width 61 height 12
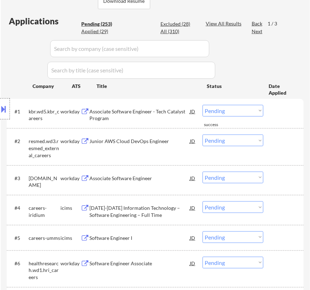
click at [153, 113] on div "Associate Software Engineer - Tech Catalyst Program" at bounding box center [139, 115] width 100 height 14
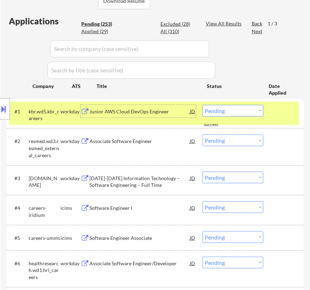
click at [225, 111] on select "Choose an option... Pending Applied Excluded (Questions) Excluded (Expired) Exc…" at bounding box center [233, 111] width 61 height 12
click at [203, 105] on select "Choose an option... Pending Applied Excluded (Questions) Excluded (Expired) Exc…" at bounding box center [233, 111] width 61 height 12
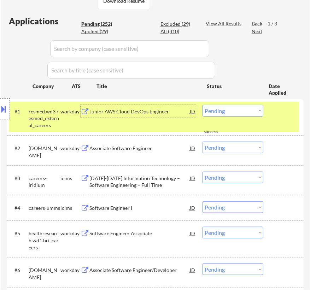
click at [145, 110] on div "Junior AWS Cloud DevOps Engineer" at bounding box center [139, 111] width 100 height 7
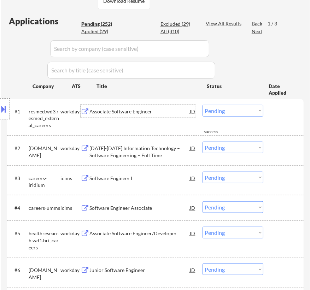
click at [232, 109] on select "Choose an option... Pending Applied Excluded (Questions) Excluded (Expired) Exc…" at bounding box center [233, 111] width 61 height 12
click at [203, 105] on select "Choose an option... Pending Applied Excluded (Questions) Excluded (Expired) Exc…" at bounding box center [233, 111] width 61 height 12
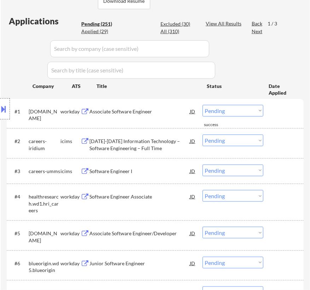
click at [169, 110] on div "Associate Software Engineer" at bounding box center [139, 111] width 100 height 7
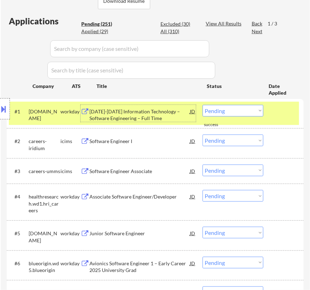
click at [250, 110] on select "Choose an option... Pending Applied Excluded (Questions) Excluded (Expired) Exc…" at bounding box center [233, 111] width 61 height 12
click at [203, 105] on select "Choose an option... Pending Applied Excluded (Questions) Excluded (Expired) Exc…" at bounding box center [233, 111] width 61 height 12
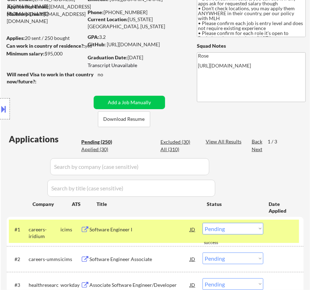
scroll to position [64, 0]
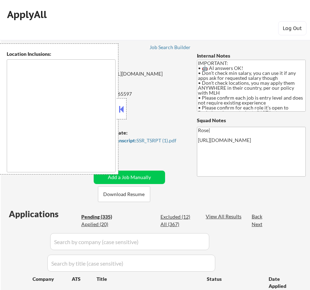
type textarea "country:[GEOGRAPHIC_DATA]"
click at [120, 112] on button at bounding box center [122, 109] width 8 height 11
select select ""pending""
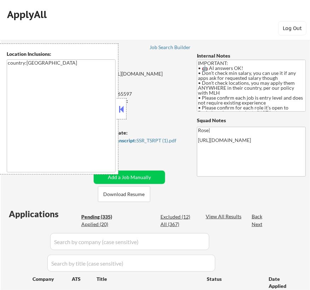
select select ""pending""
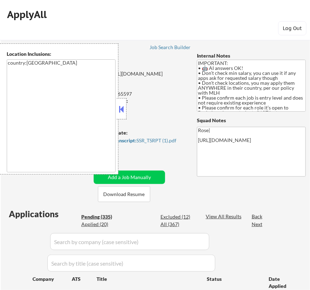
select select ""pending""
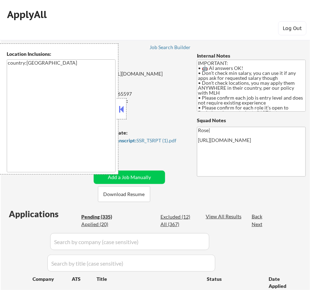
select select ""pending""
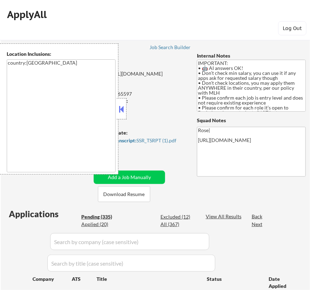
select select ""pending""
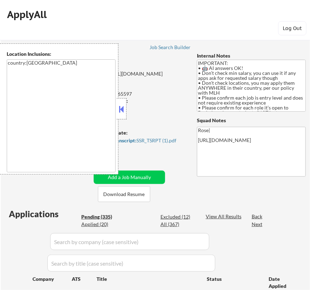
select select ""pending""
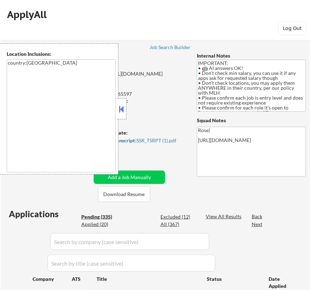
select select ""pending""
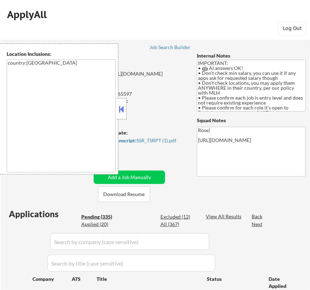
select select ""pending""
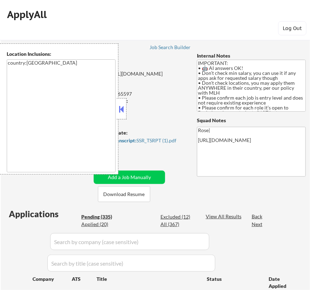
select select ""pending""
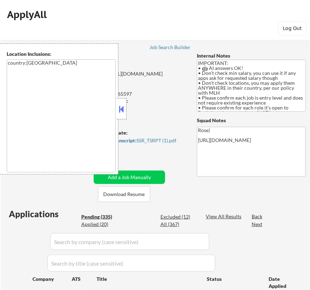
select select ""pending""
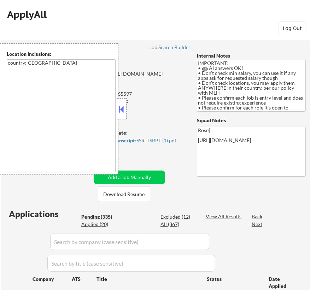
select select ""pending""
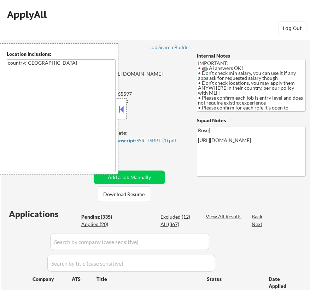
select select ""pending""
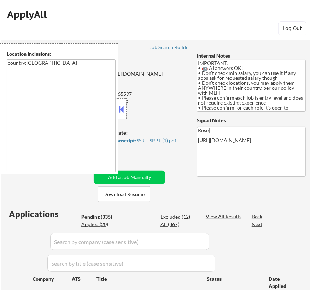
select select ""pending""
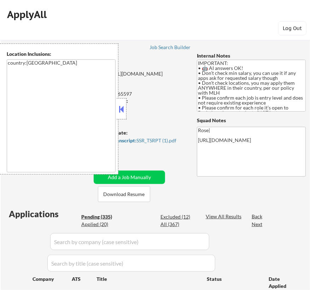
select select ""pending""
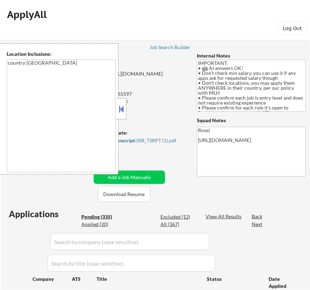
select select ""pending""
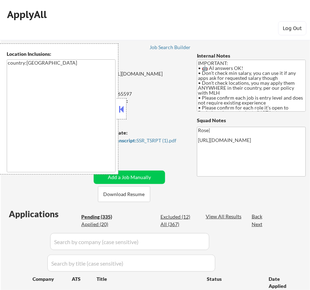
select select ""pending""
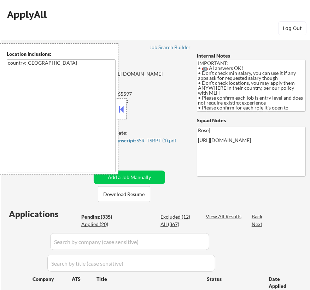
select select ""pending""
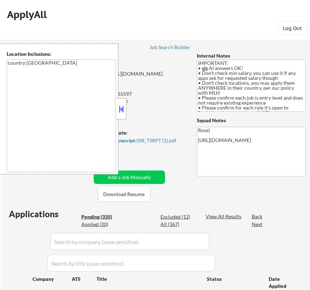
select select ""pending""
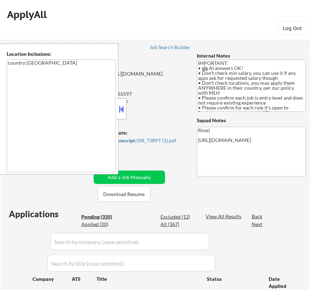
select select ""pending""
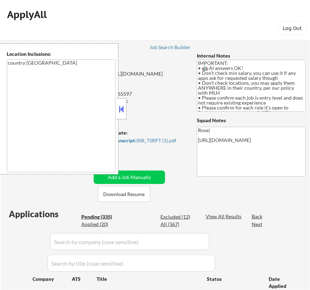
select select ""pending""
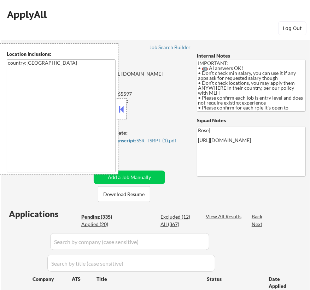
select select ""pending""
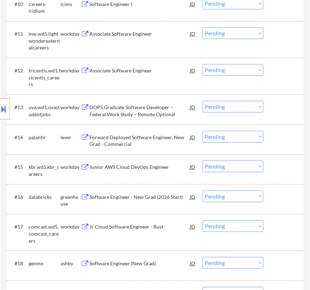
scroll to position [578, 0]
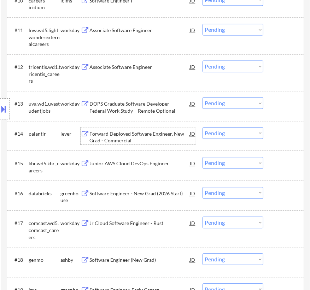
click at [140, 135] on div "Forward Deployed Software Engineer, New Grad - Commercial" at bounding box center [139, 137] width 100 height 14
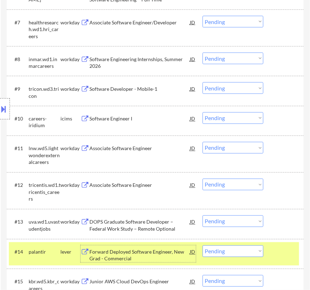
scroll to position [546, 0]
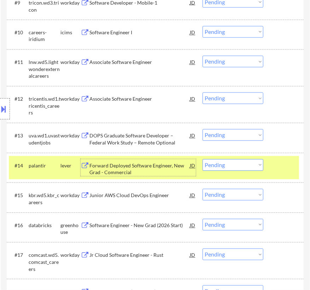
click at [252, 164] on select "Choose an option... Pending Applied Excluded (Questions) Excluded (Expired) Exc…" at bounding box center [233, 165] width 61 height 12
click at [203, 159] on select "Choose an option... Pending Applied Excluded (Questions) Excluded (Expired) Exc…" at bounding box center [233, 165] width 61 height 12
select select ""pending""
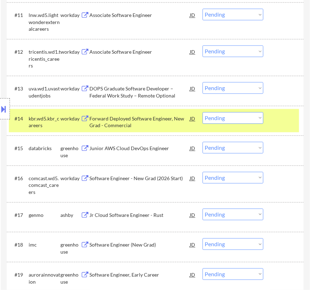
scroll to position [610, 0]
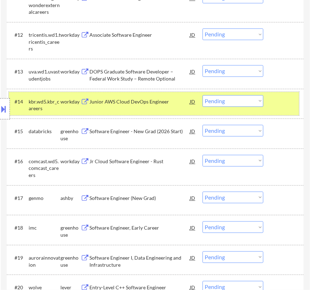
click at [270, 100] on div "#14 kbr.wd5.kbr_careers workday Junior AWS Cloud DevOps Engineer JD Choose an o…" at bounding box center [154, 103] width 290 height 23
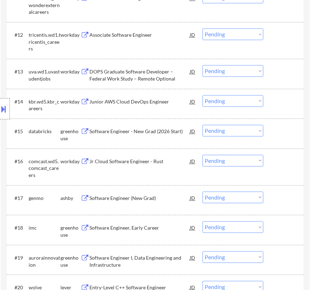
click at [151, 132] on div "Software Engineer - New Grad (2026 Start)" at bounding box center [139, 131] width 100 height 7
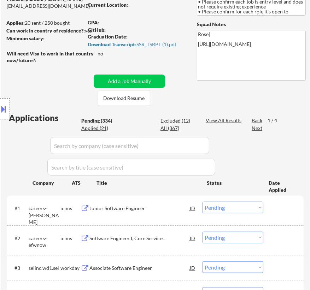
scroll to position [64, 0]
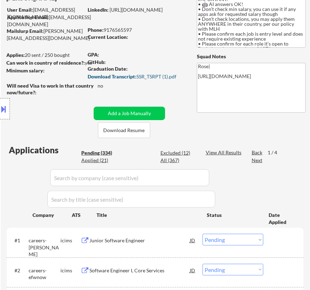
click at [148, 74] on div "Download Transcript: SSR_TSRPT (1).pdf" at bounding box center [137, 76] width 98 height 5
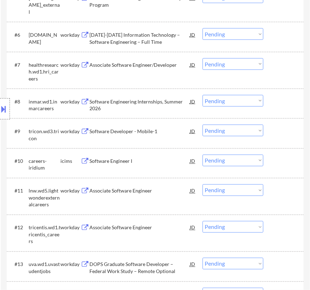
scroll to position [546, 0]
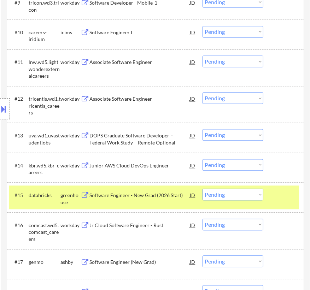
click at [249, 195] on select "Choose an option... Pending Applied Excluded (Questions) Excluded (Expired) Exc…" at bounding box center [233, 195] width 61 height 12
click at [203, 189] on select "Choose an option... Pending Applied Excluded (Questions) Excluded (Expired) Exc…" at bounding box center [233, 195] width 61 height 12
select select ""pending""
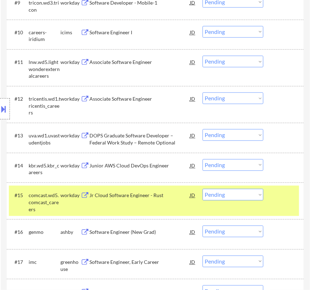
click at [274, 197] on div at bounding box center [285, 195] width 22 height 13
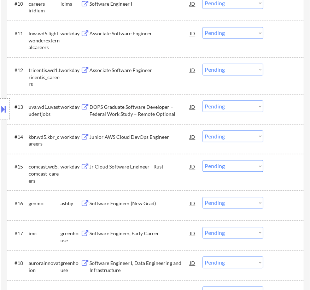
scroll to position [675, 0]
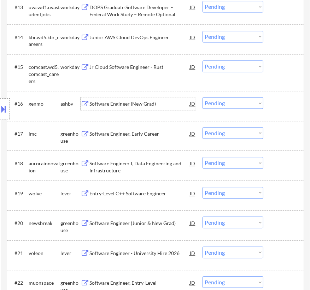
click at [127, 106] on div "Software Engineer (New Grad)" at bounding box center [139, 103] width 100 height 7
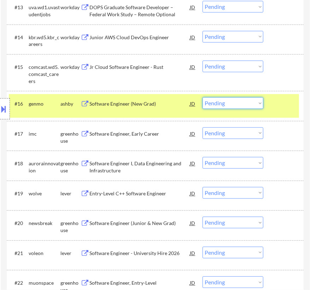
click at [219, 101] on select "Choose an option... Pending Applied Excluded (Questions) Excluded (Expired) Exc…" at bounding box center [233, 103] width 61 height 12
click at [203, 97] on select "Choose an option... Pending Applied Excluded (Questions) Excluded (Expired) Exc…" at bounding box center [233, 103] width 61 height 12
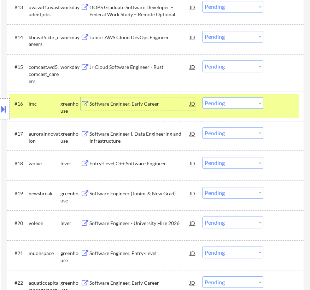
click at [168, 105] on div "Software Engineer, Early Career" at bounding box center [139, 103] width 100 height 7
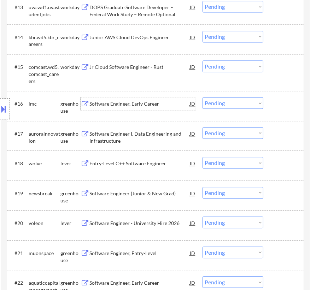
click at [213, 102] on select "Choose an option... Pending Applied Excluded (Questions) Excluded (Expired) Exc…" at bounding box center [233, 103] width 61 height 12
click at [203, 97] on select "Choose an option... Pending Applied Excluded (Questions) Excluded (Expired) Exc…" at bounding box center [233, 103] width 61 height 12
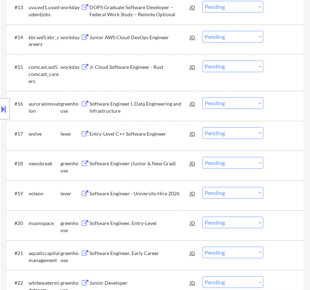
click at [166, 104] on div "Software Engineer I, Data Engineering and Infrastructure" at bounding box center [139, 107] width 100 height 14
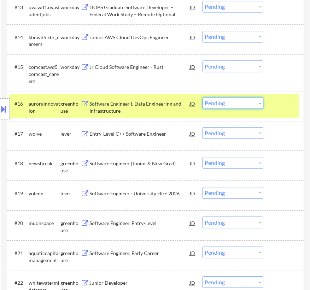
click at [218, 103] on select "Choose an option... Pending Applied Excluded (Questions) Excluded (Expired) Exc…" at bounding box center [233, 103] width 61 height 12
select select ""excluded__expired_""
click at [203, 97] on select "Choose an option... Pending Applied Excluded (Questions) Excluded (Expired) Exc…" at bounding box center [233, 103] width 61 height 12
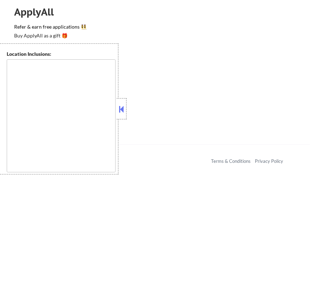
scroll to position [714, 0]
type textarea "country:[GEOGRAPHIC_DATA]"
select select ""pending""
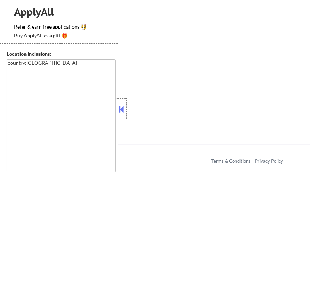
select select ""pending""
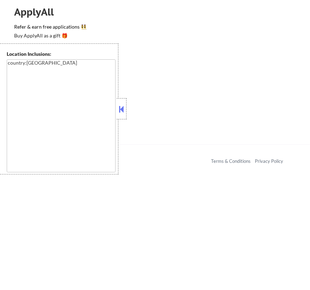
select select ""pending""
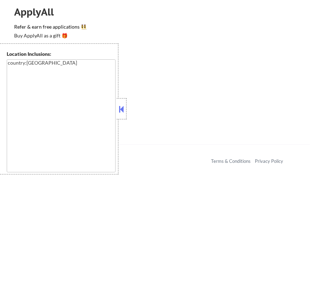
select select ""pending""
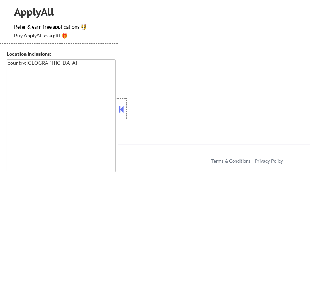
select select ""pending""
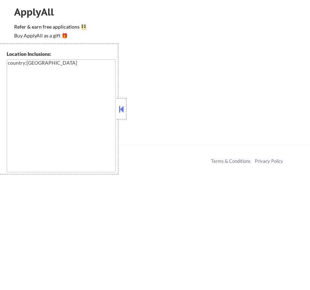
select select ""pending""
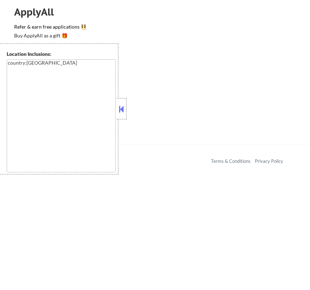
select select ""pending""
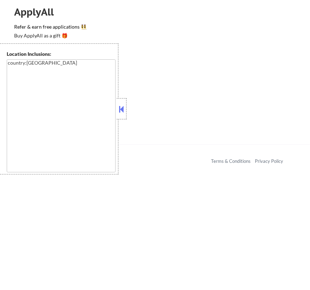
select select ""pending""
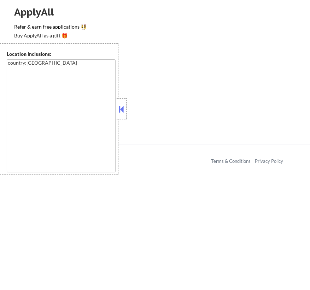
select select ""pending""
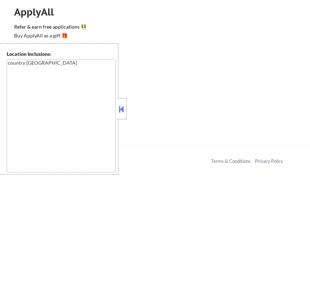
select select ""pending""
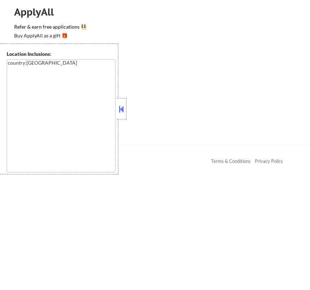
select select ""pending""
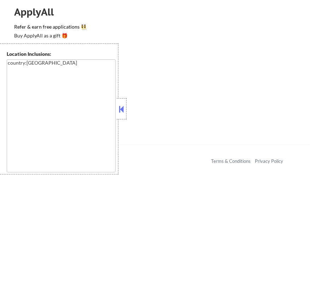
select select ""pending""
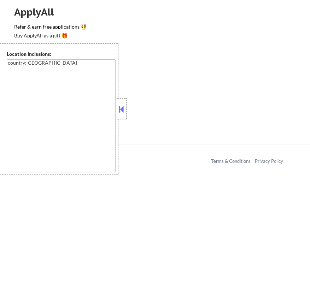
select select ""pending""
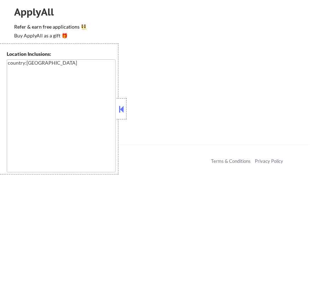
select select ""pending""
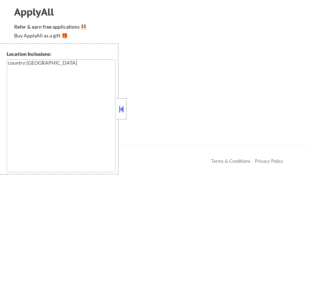
select select ""pending""
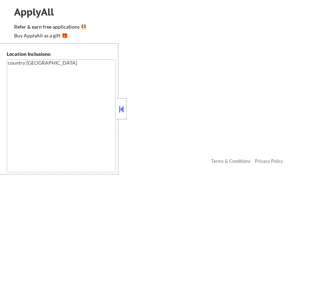
select select ""pending""
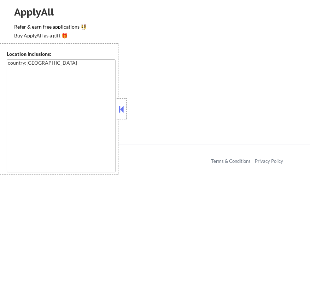
select select ""pending""
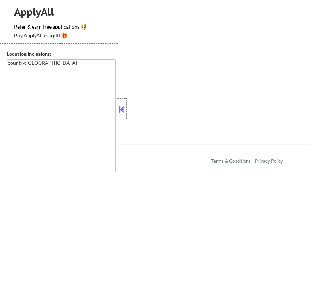
select select ""pending""
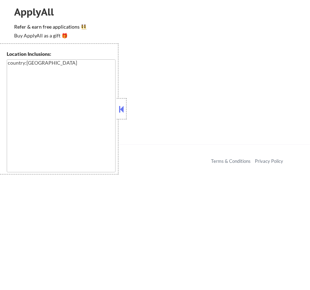
select select ""pending""
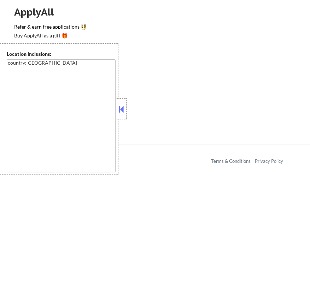
select select ""pending""
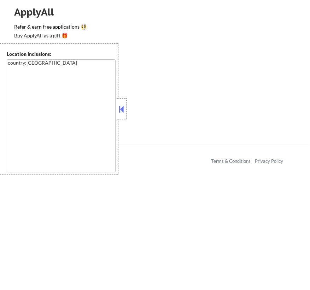
select select ""pending""
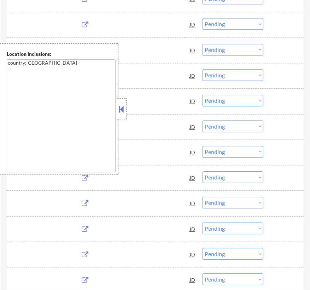
scroll to position [675, 0]
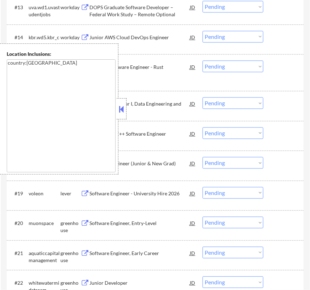
click at [124, 108] on button at bounding box center [122, 109] width 8 height 11
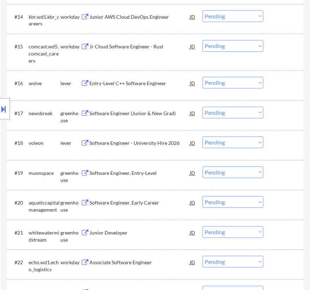
scroll to position [707, 0]
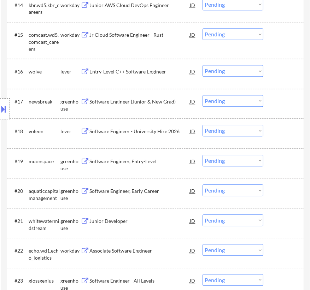
click at [152, 66] on div "Entry-Level C++ Software Engineer" at bounding box center [139, 71] width 100 height 13
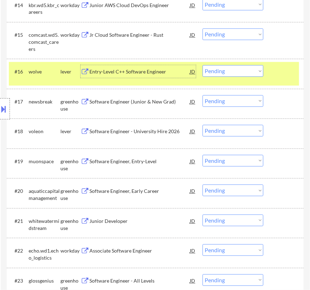
click at [242, 71] on select "Choose an option... Pending Applied Excluded (Questions) Excluded (Expired) Exc…" at bounding box center [233, 71] width 61 height 12
click at [203, 65] on select "Choose an option... Pending Applied Excluded (Questions) Excluded (Expired) Exc…" at bounding box center [233, 71] width 61 height 12
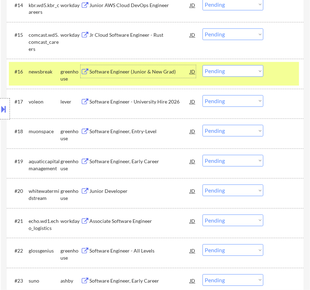
click at [173, 71] on div "Software Engineer (Junior & New Grad)" at bounding box center [139, 71] width 100 height 7
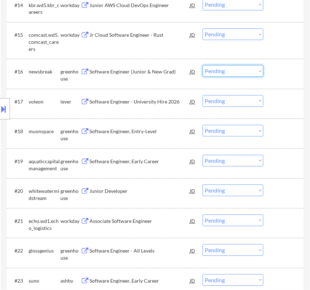
click at [230, 71] on select "Choose an option... Pending Applied Excluded (Questions) Excluded (Expired) Exc…" at bounding box center [233, 71] width 61 height 12
click at [203, 65] on select "Choose an option... Pending Applied Excluded (Questions) Excluded (Expired) Exc…" at bounding box center [233, 71] width 61 height 12
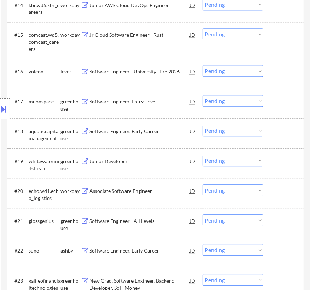
click at [152, 74] on div "Software Engineer - University Hire 2026" at bounding box center [139, 71] width 100 height 7
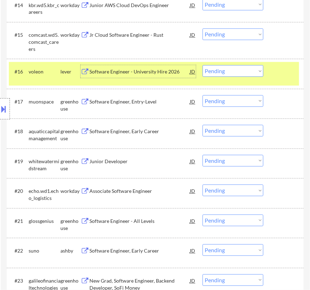
click at [237, 72] on select "Choose an option... Pending Applied Excluded (Questions) Excluded (Expired) Exc…" at bounding box center [233, 71] width 61 height 12
click at [203, 65] on select "Choose an option... Pending Applied Excluded (Questions) Excluded (Expired) Exc…" at bounding box center [233, 71] width 61 height 12
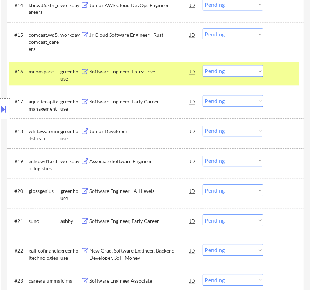
click at [165, 74] on div "Software Engineer, Entry-Level" at bounding box center [139, 71] width 100 height 7
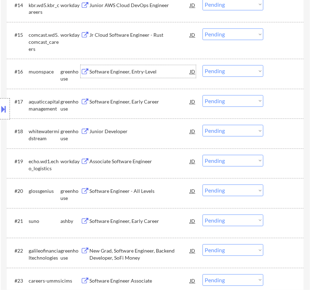
click at [242, 74] on select "Choose an option... Pending Applied Excluded (Questions) Excluded (Expired) Exc…" at bounding box center [233, 71] width 61 height 12
click at [203, 65] on select "Choose an option... Pending Applied Excluded (Questions) Excluded (Expired) Exc…" at bounding box center [233, 71] width 61 height 12
select select ""pending""
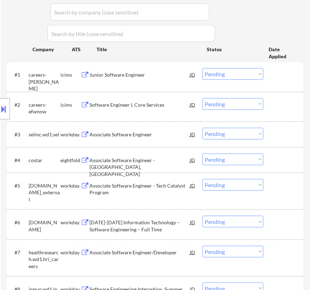
scroll to position [225, 0]
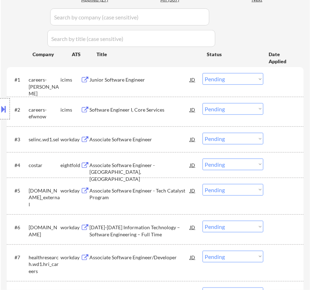
click at [161, 82] on div "Junior Software Engineer" at bounding box center [139, 79] width 100 height 7
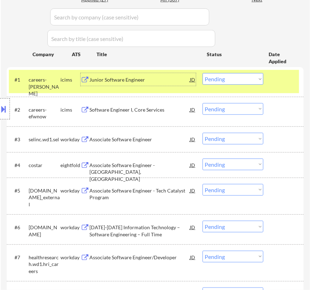
click at [217, 80] on select "Choose an option... Pending Applied Excluded (Questions) Excluded (Expired) Exc…" at bounding box center [233, 79] width 61 height 12
click at [203, 73] on select "Choose an option... Pending Applied Excluded (Questions) Excluded (Expired) Exc…" at bounding box center [233, 79] width 61 height 12
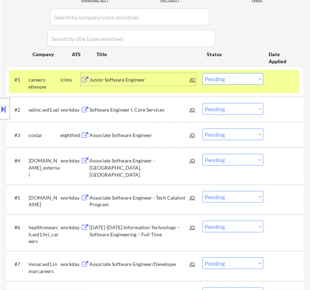
click at [166, 82] on div "Junior Software Engineer" at bounding box center [139, 79] width 100 height 7
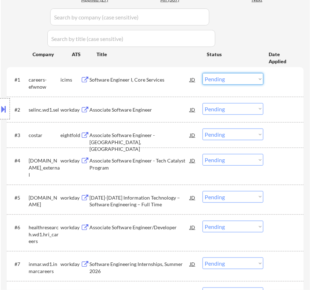
click at [223, 76] on select "Choose an option... Pending Applied Excluded (Questions) Excluded (Expired) Exc…" at bounding box center [233, 79] width 61 height 12
click at [203, 73] on select "Choose an option... Pending Applied Excluded (Questions) Excluded (Expired) Exc…" at bounding box center [233, 79] width 61 height 12
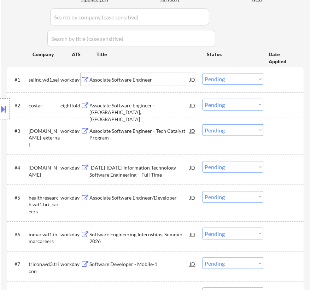
click at [150, 81] on div "Associate Software Engineer" at bounding box center [139, 79] width 100 height 7
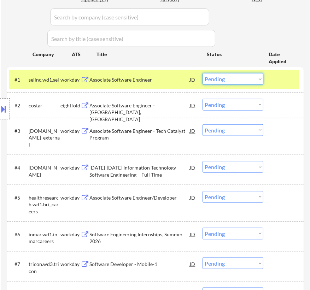
click at [226, 76] on select "Choose an option... Pending Applied Excluded (Questions) Excluded (Expired) Exc…" at bounding box center [233, 79] width 61 height 12
click at [203, 73] on select "Choose an option... Pending Applied Excluded (Questions) Excluded (Expired) Exc…" at bounding box center [233, 79] width 61 height 12
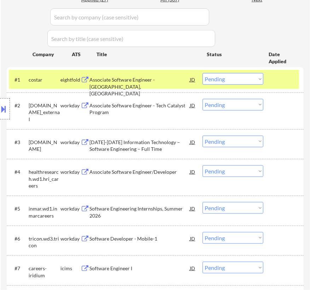
click at [166, 80] on div "Associate Software Engineer - Richmond, VA" at bounding box center [139, 86] width 100 height 21
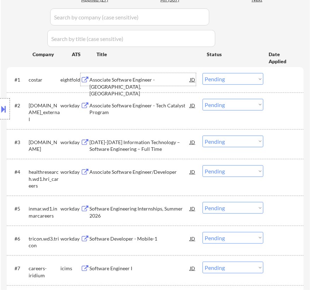
drag, startPoint x: 212, startPoint y: 81, endPoint x: 216, endPoint y: 82, distance: 4.0
click at [212, 81] on select "Choose an option... Pending Applied Excluded (Questions) Excluded (Expired) Exc…" at bounding box center [233, 79] width 61 height 12
click at [203, 73] on select "Choose an option... Pending Applied Excluded (Questions) Excluded (Expired) Exc…" at bounding box center [233, 79] width 61 height 12
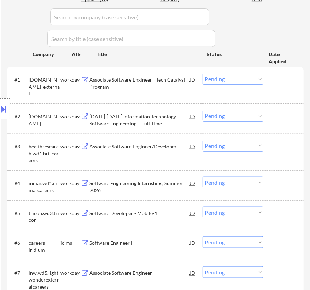
click at [167, 81] on div "Associate Software Engineer - Tech Catalyst Program" at bounding box center [139, 83] width 100 height 14
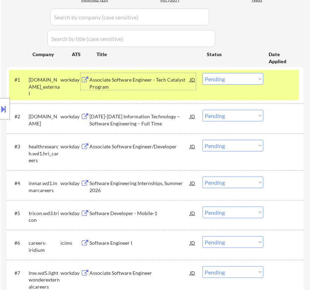
click at [225, 78] on select "Choose an option... Pending Applied Excluded (Questions) Excluded (Expired) Exc…" at bounding box center [233, 79] width 61 height 12
click at [203, 73] on select "Choose an option... Pending Applied Excluded (Questions) Excluded (Expired) Exc…" at bounding box center [233, 79] width 61 height 12
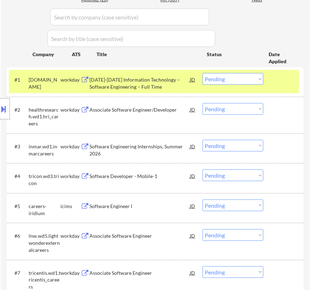
click at [155, 82] on div "2025-2026 Information Technology – Software Engineering – Full Time" at bounding box center [139, 83] width 100 height 14
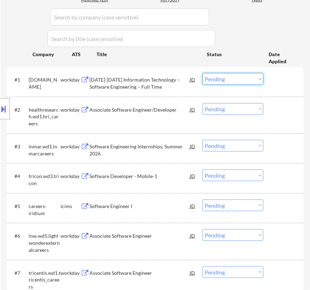
click at [226, 77] on select "Choose an option... Pending Applied Excluded (Questions) Excluded (Expired) Exc…" at bounding box center [233, 79] width 61 height 12
click at [203, 73] on select "Choose an option... Pending Applied Excluded (Questions) Excluded (Expired) Exc…" at bounding box center [233, 79] width 61 height 12
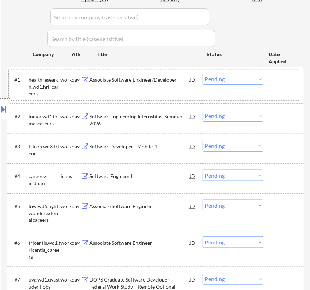
click at [157, 91] on div "#1 healthresearch.wd1.hri_careers workday Associate Software Engineer/Developer…" at bounding box center [154, 85] width 290 height 30
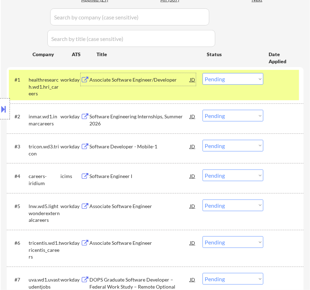
click at [158, 84] on div "Associate Software Engineer/Developer" at bounding box center [139, 79] width 100 height 13
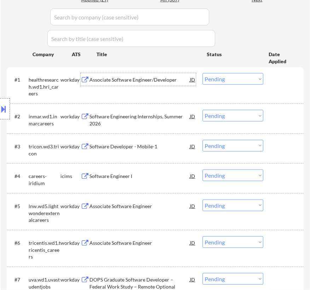
click at [222, 75] on select "Choose an option... Pending Applied Excluded (Questions) Excluded (Expired) Exc…" at bounding box center [233, 79] width 61 height 12
click at [203, 73] on select "Choose an option... Pending Applied Excluded (Questions) Excluded (Expired) Exc…" at bounding box center [233, 79] width 61 height 12
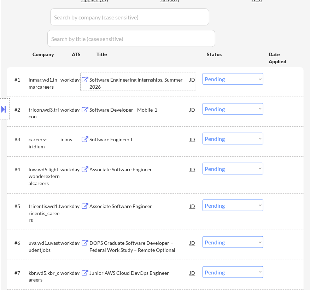
click at [163, 81] on div "Software Engineering Internships, Summer 2026" at bounding box center [139, 83] width 100 height 14
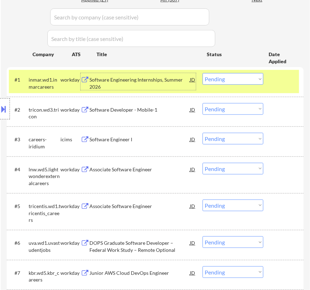
click at [230, 82] on select "Choose an option... Pending Applied Excluded (Questions) Excluded (Expired) Exc…" at bounding box center [233, 79] width 61 height 12
click at [203, 73] on select "Choose an option... Pending Applied Excluded (Questions) Excluded (Expired) Exc…" at bounding box center [233, 79] width 61 height 12
select select ""pending""
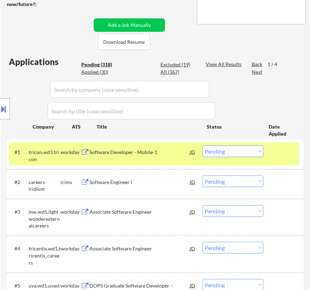
scroll to position [128, 0]
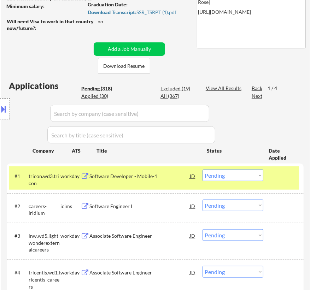
click at [291, 177] on div at bounding box center [285, 176] width 22 height 13
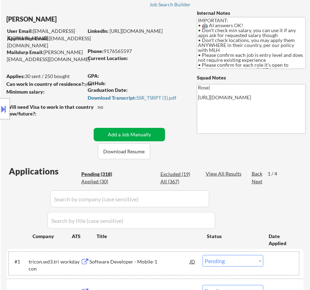
scroll to position [32, 0]
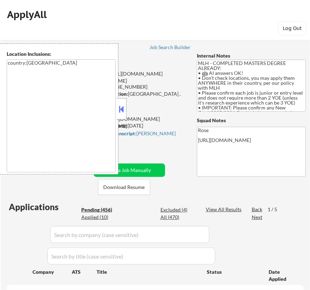
select select ""pending""
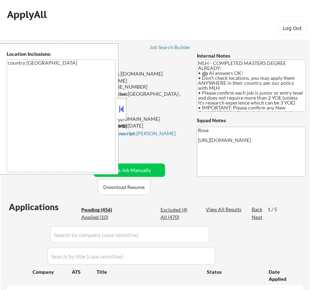
select select ""pending""
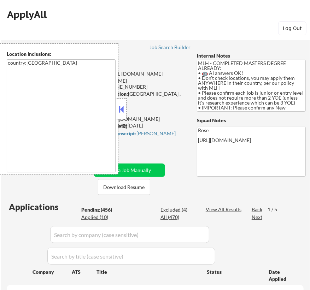
select select ""pending""
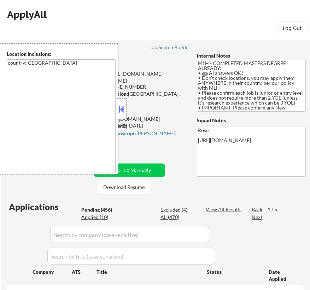
select select ""pending""
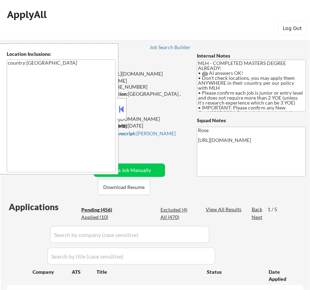
select select ""pending""
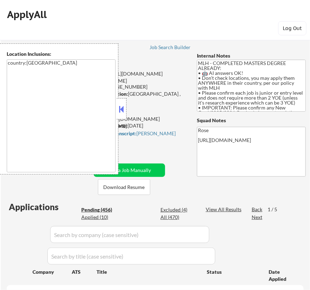
select select ""pending""
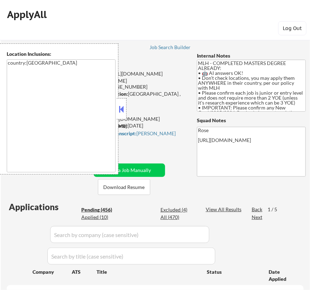
select select ""pending""
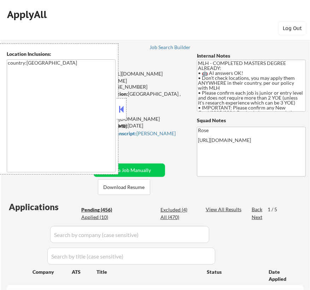
select select ""pending""
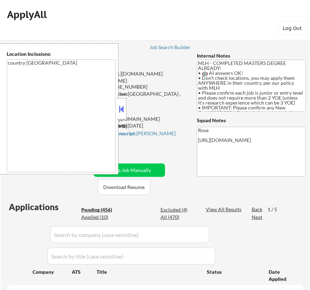
select select ""pending""
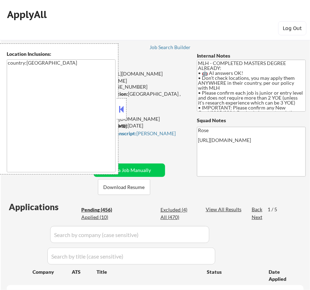
select select ""pending""
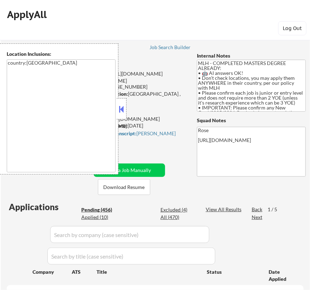
select select ""pending""
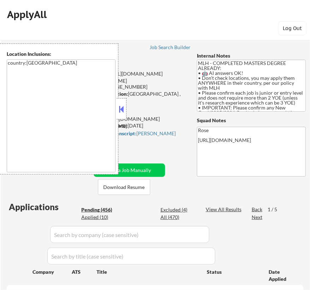
select select ""pending""
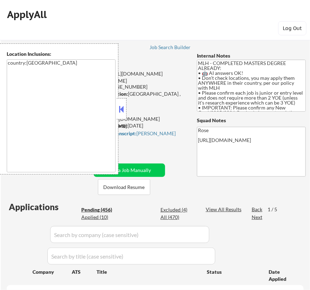
select select ""pending""
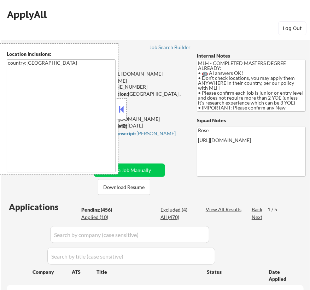
select select ""pending""
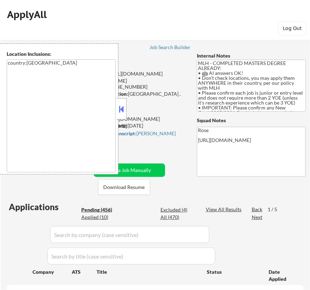
select select ""pending""
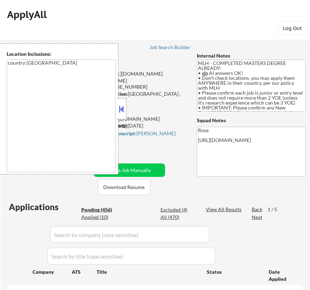
select select ""pending""
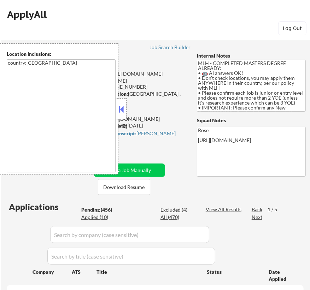
select select ""pending""
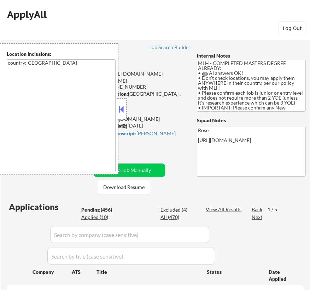
select select ""pending""
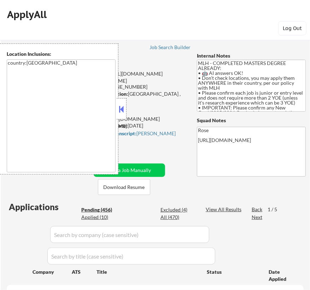
select select ""pending""
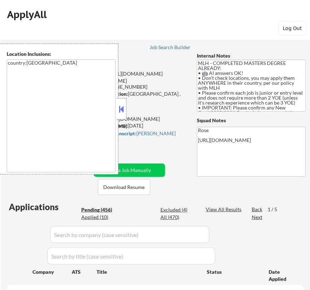
select select ""pending""
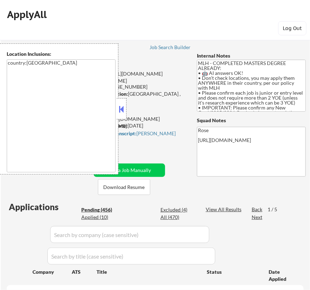
click at [121, 109] on button at bounding box center [122, 109] width 8 height 11
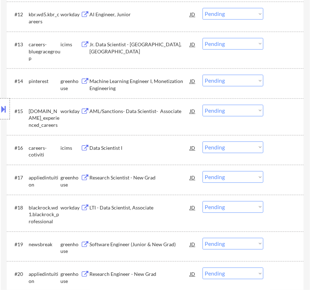
scroll to position [610, 0]
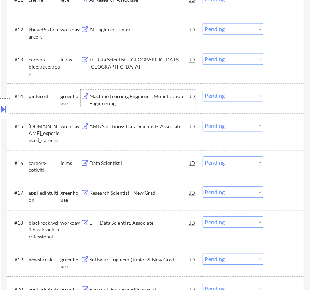
click at [169, 90] on div "Machine Learning Engineer I, Monetization Engineering" at bounding box center [139, 98] width 100 height 17
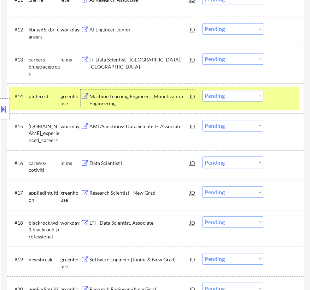
click at [230, 98] on select "Choose an option... Pending Applied Excluded (Questions) Excluded (Expired) Exc…" at bounding box center [233, 96] width 61 height 12
click at [203, 90] on select "Choose an option... Pending Applied Excluded (Questions) Excluded (Expired) Exc…" at bounding box center [233, 96] width 61 height 12
select select ""pending""
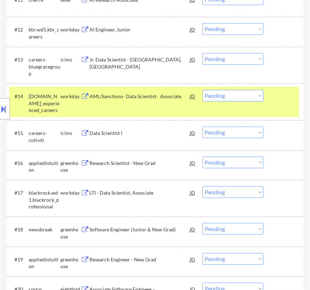
click at [273, 95] on div "#14 [DOMAIN_NAME]_experienced_careers workday AML/Sanctions- Data Scientist- As…" at bounding box center [154, 102] width 290 height 30
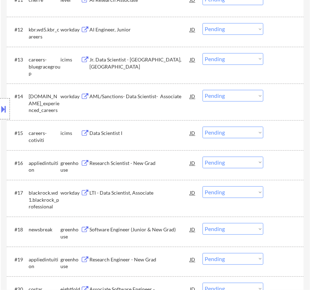
click at [158, 160] on div "Research Scientist - New Grad" at bounding box center [139, 163] width 100 height 7
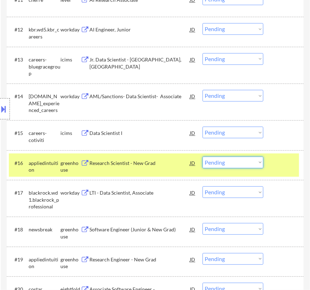
click at [240, 162] on select "Choose an option... Pending Applied Excluded (Questions) Excluded (Expired) Exc…" at bounding box center [233, 163] width 61 height 12
click at [203, 157] on select "Choose an option... Pending Applied Excluded (Questions) Excluded (Expired) Exc…" at bounding box center [233, 163] width 61 height 12
select select ""pending""
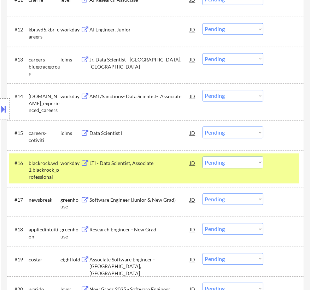
click at [278, 173] on div "#16 blackrock.wd1.blackrock_professional workday LTI - Data Scientist, Associat…" at bounding box center [154, 168] width 290 height 30
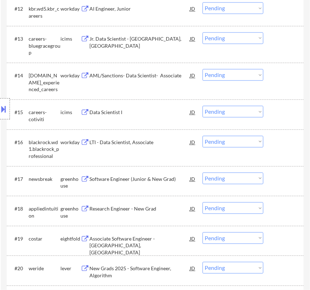
scroll to position [643, 0]
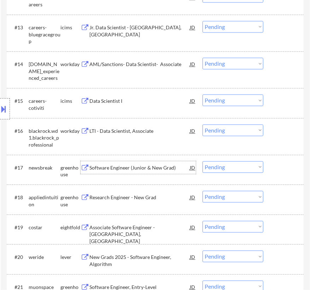
click at [152, 166] on div "Software Engineer (Junior & New Grad)" at bounding box center [139, 167] width 100 height 7
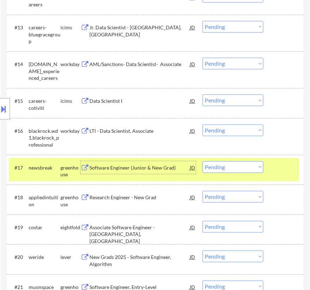
click at [214, 166] on select "Choose an option... Pending Applied Excluded (Questions) Excluded (Expired) Exc…" at bounding box center [233, 167] width 61 height 12
click at [203, 161] on select "Choose an option... Pending Applied Excluded (Questions) Excluded (Expired) Exc…" at bounding box center [233, 167] width 61 height 12
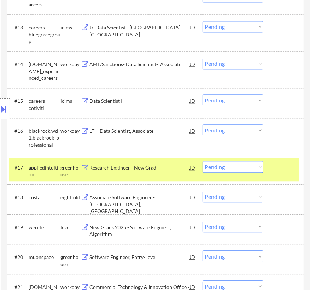
click at [157, 166] on div "Research Engineer - New Grad" at bounding box center [139, 167] width 100 height 7
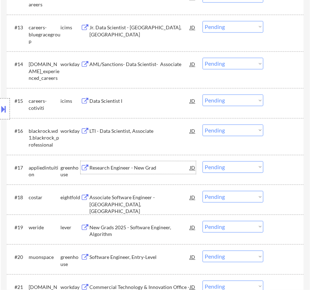
click at [220, 168] on select "Choose an option... Pending Applied Excluded (Questions) Excluded (Expired) Exc…" at bounding box center [233, 167] width 61 height 12
click at [203, 161] on select "Choose an option... Pending Applied Excluded (Questions) Excluded (Expired) Exc…" at bounding box center [233, 167] width 61 height 12
select select ""pending""
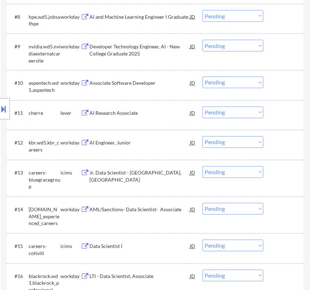
scroll to position [578, 0]
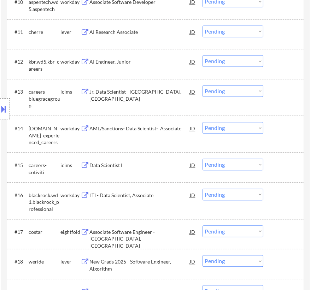
click at [162, 32] on div "AI Research Associate" at bounding box center [139, 32] width 100 height 7
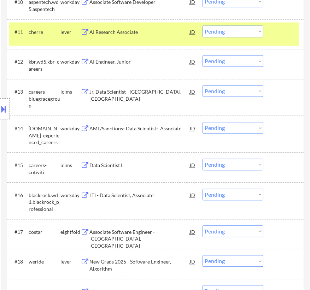
select select ""pending""
click at [238, 30] on select "Choose an option... Pending Applied Excluded (Questions) Excluded (Expired) Exc…" at bounding box center [233, 31] width 61 height 12
click at [203, 25] on select "Choose an option... Pending Applied Excluded (Questions) Excluded (Expired) Exc…" at bounding box center [233, 31] width 61 height 12
select select ""pending""
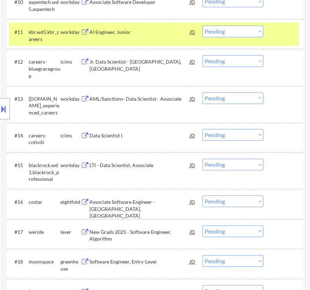
click at [281, 34] on div at bounding box center [285, 31] width 22 height 13
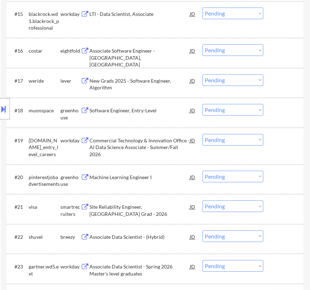
scroll to position [771, 0]
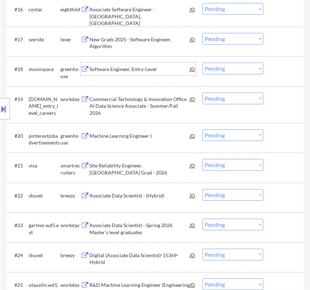
click at [162, 73] on div "Software Engineer, Entry-Level" at bounding box center [139, 69] width 100 height 13
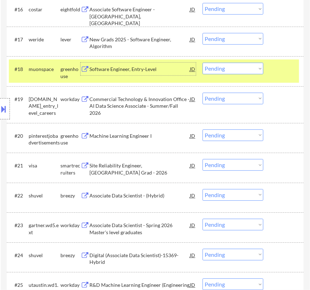
click at [243, 69] on select "Choose an option... Pending Applied Excluded (Questions) Excluded (Expired) Exc…" at bounding box center [233, 69] width 61 height 12
click at [203, 63] on select "Choose an option... Pending Applied Excluded (Questions) Excluded (Expired) Exc…" at bounding box center [233, 69] width 61 height 12
select select ""pending""
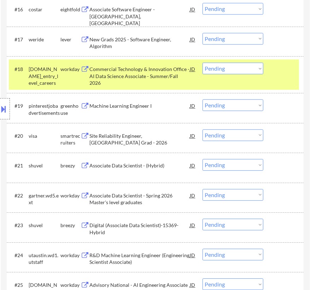
click at [286, 80] on div "#18 pwc.wd3.us_entry_level_careers workday Commercial Technology & Innovation O…" at bounding box center [154, 74] width 290 height 30
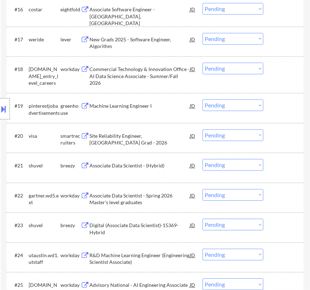
click at [169, 39] on div "New Grads 2025 - Software Engineer, Algorithm" at bounding box center [139, 43] width 100 height 14
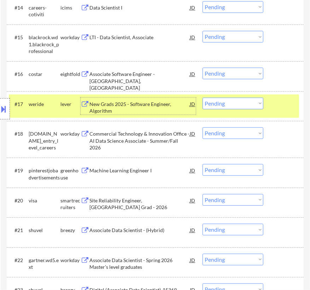
scroll to position [707, 0]
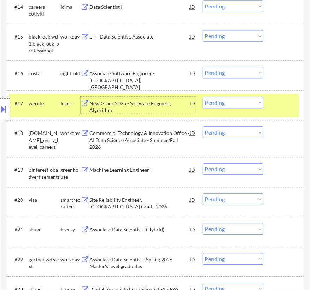
click at [219, 104] on select "Choose an option... Pending Applied Excluded (Questions) Excluded (Expired) Exc…" at bounding box center [233, 103] width 61 height 12
click at [203, 97] on select "Choose an option... Pending Applied Excluded (Questions) Excluded (Expired) Exc…" at bounding box center [233, 103] width 61 height 12
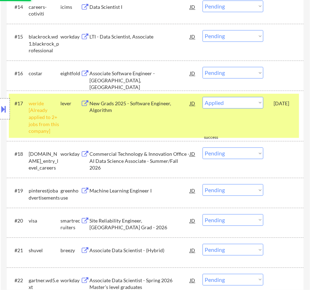
select select ""pending""
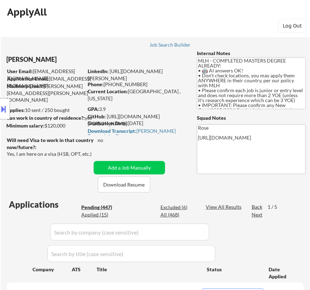
scroll to position [0, 0]
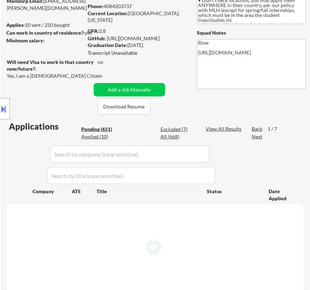
scroll to position [96, 0]
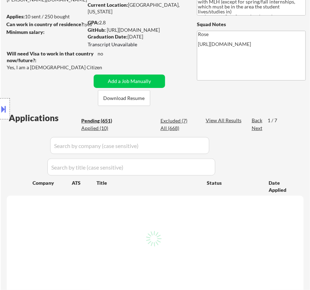
select select ""pending""
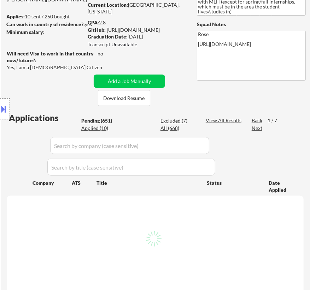
select select ""pending""
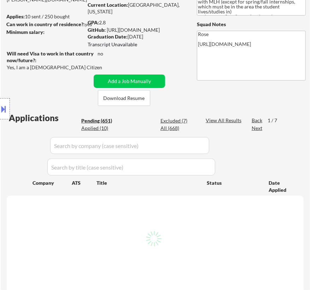
select select ""pending""
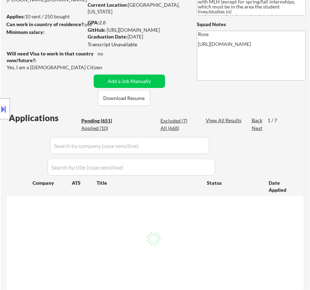
select select ""pending""
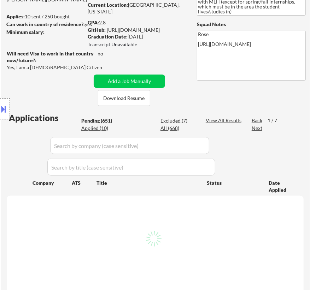
select select ""pending""
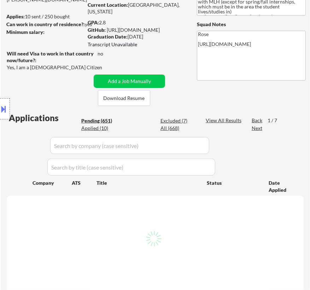
select select ""pending""
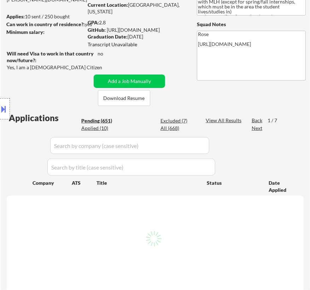
select select ""pending""
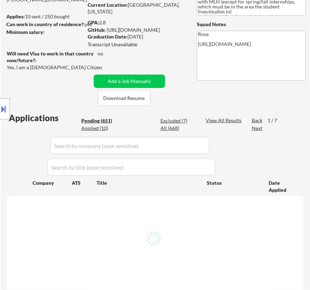
select select ""pending""
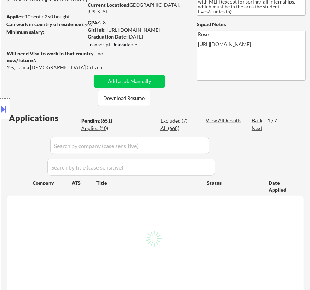
select select ""pending""
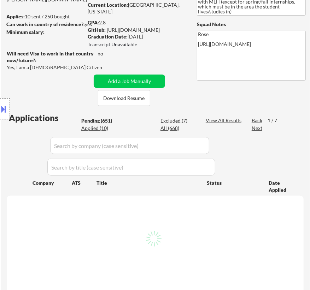
select select ""pending""
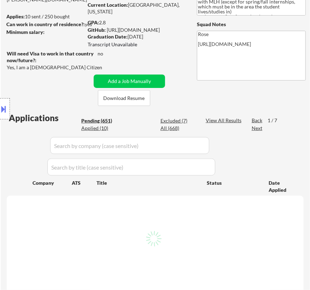
select select ""pending""
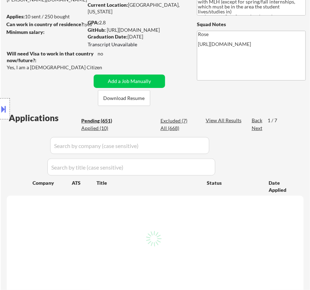
select select ""pending""
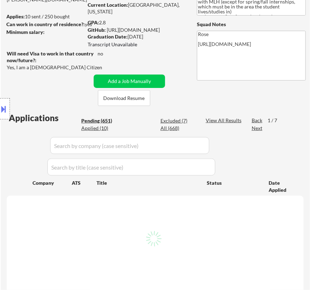
select select ""pending""
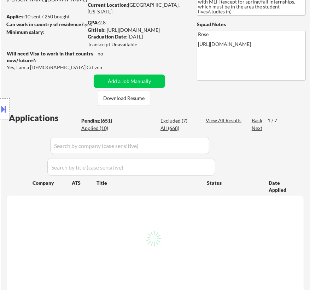
select select ""pending""
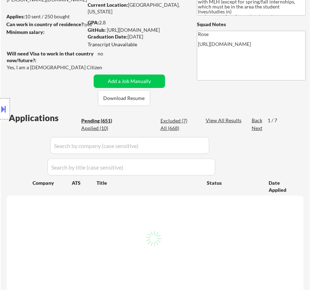
select select ""pending""
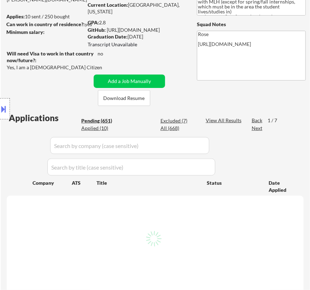
select select ""pending""
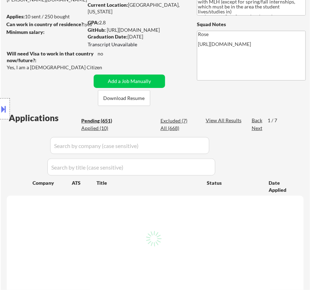
select select ""pending""
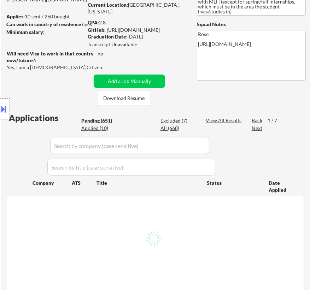
select select ""pending""
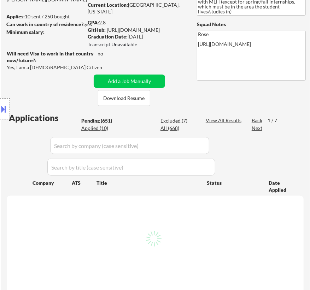
select select ""pending""
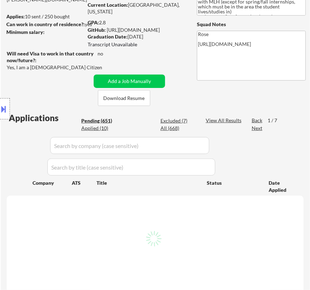
select select ""pending""
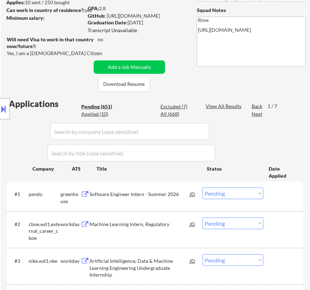
scroll to position [128, 0]
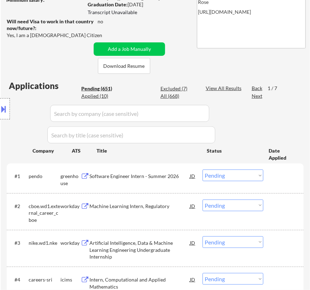
click at [158, 172] on div "Software Engineer Intern - Summer 2026" at bounding box center [139, 176] width 100 height 13
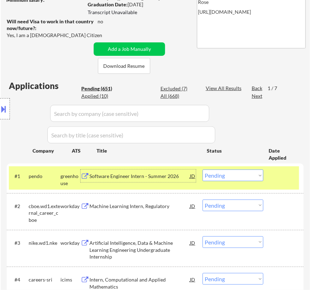
click at [238, 176] on select "Choose an option... Pending Applied Excluded (Questions) Excluded (Expired) Exc…" at bounding box center [233, 176] width 61 height 12
click at [203, 170] on select "Choose an option... Pending Applied Excluded (Questions) Excluded (Expired) Exc…" at bounding box center [233, 176] width 61 height 12
select select ""pending""
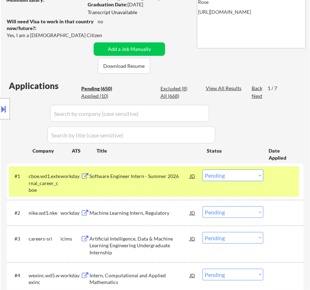
click at [274, 180] on div at bounding box center [285, 176] width 22 height 13
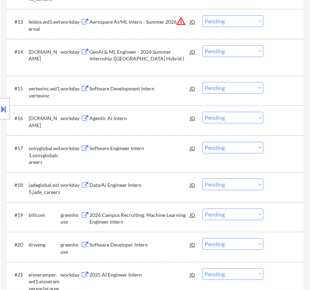
scroll to position [707, 0]
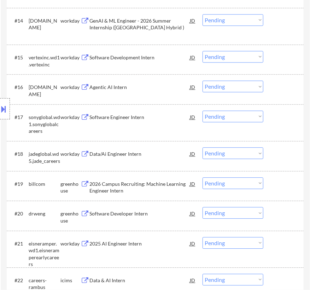
click at [135, 186] on div "2026 Campus Recruiting: Machine Learning Engineer Intern" at bounding box center [139, 188] width 100 height 14
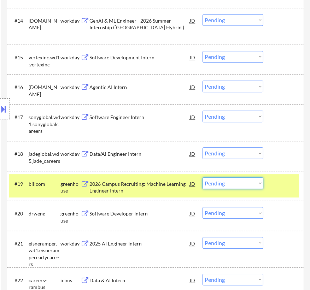
click at [243, 183] on select "Choose an option... Pending Applied Excluded (Questions) Excluded (Expired) Exc…" at bounding box center [233, 183] width 61 height 12
click at [203, 177] on select "Choose an option... Pending Applied Excluded (Questions) Excluded (Expired) Exc…" at bounding box center [233, 183] width 61 height 12
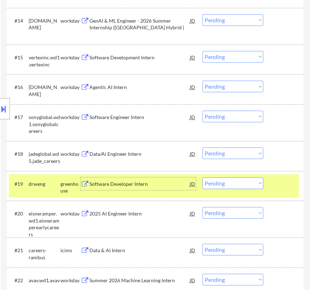
click at [169, 183] on div "Software Developer Intern" at bounding box center [139, 184] width 100 height 7
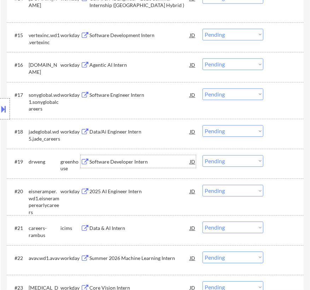
scroll to position [771, 0]
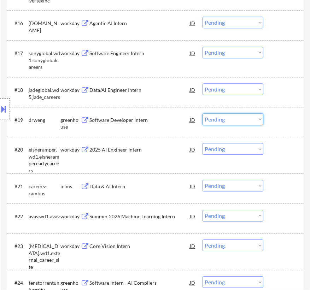
drag, startPoint x: 235, startPoint y: 117, endPoint x: 233, endPoint y: 122, distance: 5.7
click at [235, 117] on select "Choose an option... Pending Applied Excluded (Questions) Excluded (Expired) Exc…" at bounding box center [233, 119] width 61 height 12
click at [203, 113] on select "Choose an option... Pending Applied Excluded (Questions) Excluded (Expired) Exc…" at bounding box center [233, 119] width 61 height 12
select select ""pending""
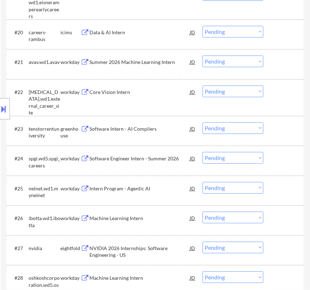
scroll to position [932, 0]
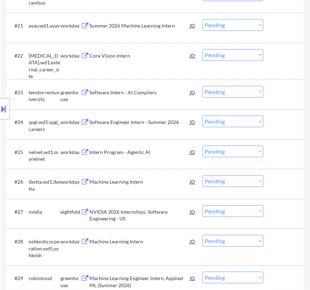
click at [133, 97] on div "Software Intern - AI Compilers" at bounding box center [139, 92] width 100 height 13
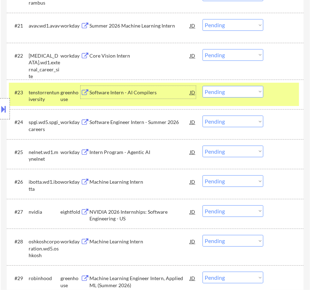
click at [226, 92] on select "Choose an option... Pending Applied Excluded (Questions) Excluded (Expired) Exc…" at bounding box center [233, 92] width 61 height 12
click at [203, 86] on select "Choose an option... Pending Applied Excluded (Questions) Excluded (Expired) Exc…" at bounding box center [233, 92] width 61 height 12
select select ""pending""
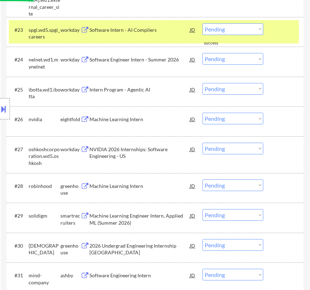
scroll to position [1028, 0]
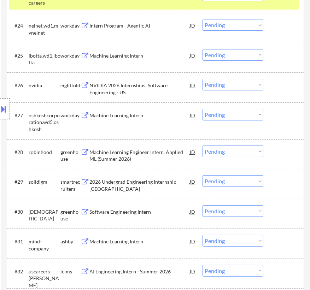
click at [136, 155] on div "Machine Learning Engineer Intern, Applied ML (Summer 2026)" at bounding box center [139, 156] width 100 height 14
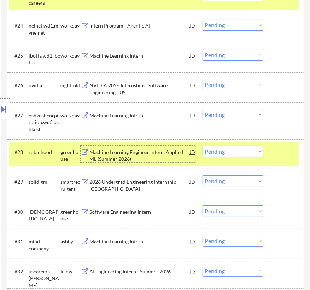
drag, startPoint x: 243, startPoint y: 151, endPoint x: 244, endPoint y: 156, distance: 5.0
click at [243, 151] on select "Choose an option... Pending Applied Excluded (Questions) Excluded (Expired) Exc…" at bounding box center [233, 152] width 61 height 12
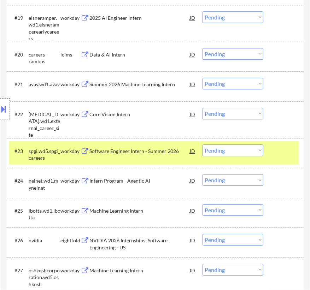
scroll to position [900, 0]
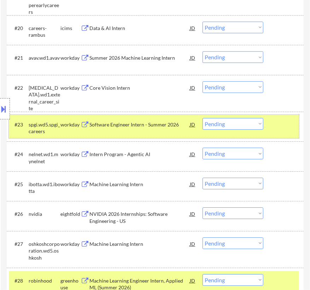
click at [275, 125] on div at bounding box center [285, 124] width 22 height 13
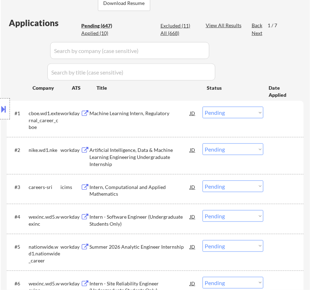
scroll to position [193, 0]
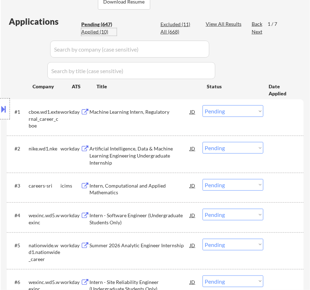
click at [96, 31] on div "Applied (10)" at bounding box center [98, 31] width 35 height 7
select select ""applied""
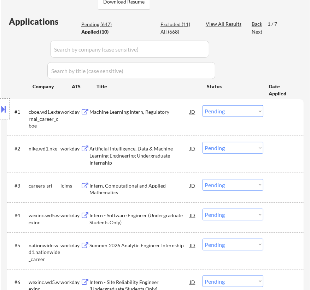
select select ""applied""
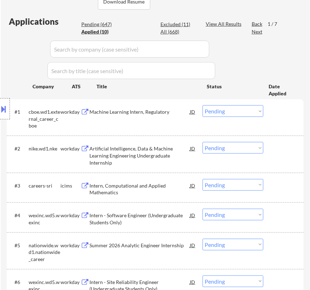
select select ""applied""
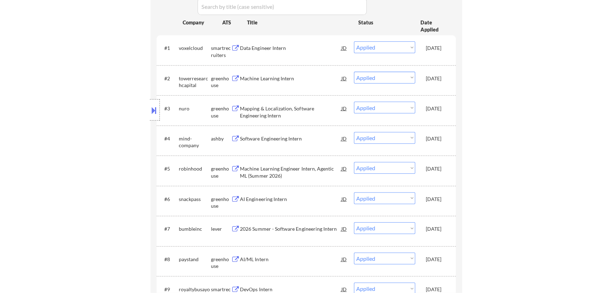
scroll to position [160, 0]
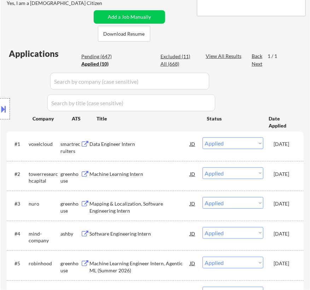
click at [99, 56] on div "Location Inclusions: country:[GEOGRAPHIC_DATA]" at bounding box center [63, 108] width 127 height 131
click at [106, 55] on div "Location Inclusions: country:[GEOGRAPHIC_DATA]" at bounding box center [63, 108] width 127 height 131
select select ""applied""
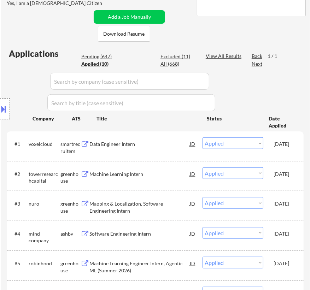
select select ""applied""
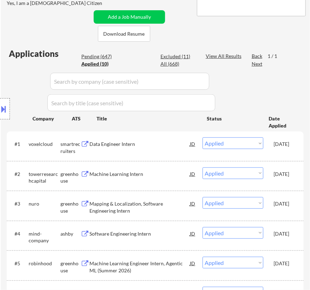
select select ""applied""
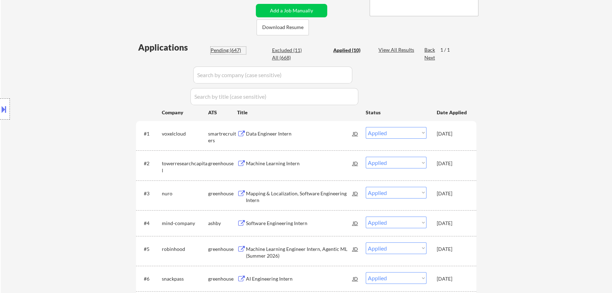
click at [230, 49] on div "Pending (647)" at bounding box center [228, 50] width 35 height 7
select select ""pending""
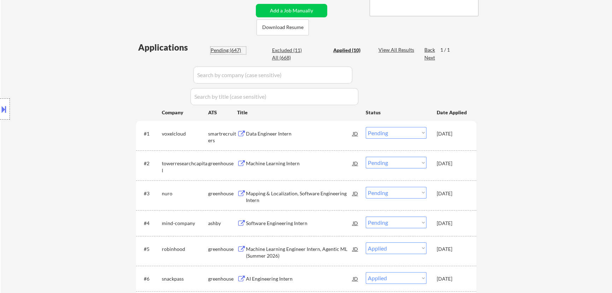
select select ""pending""
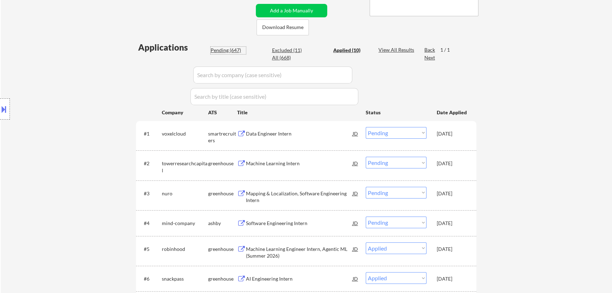
select select ""pending""
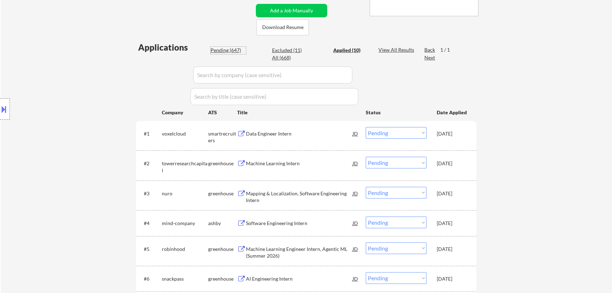
select select ""pending""
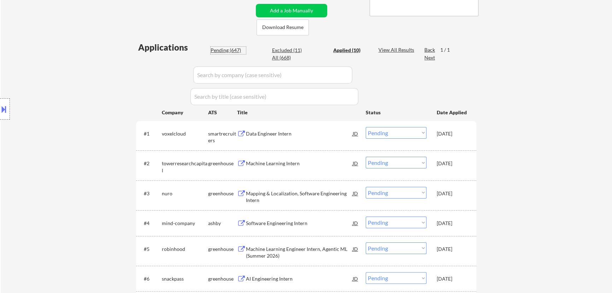
select select ""pending""
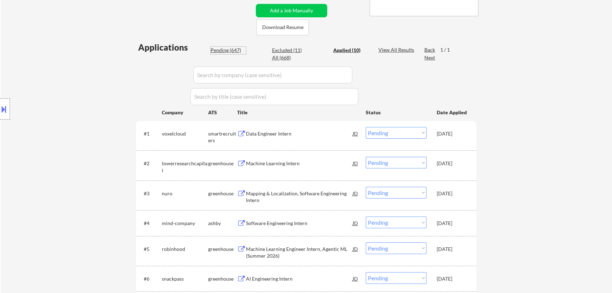
select select ""pending""
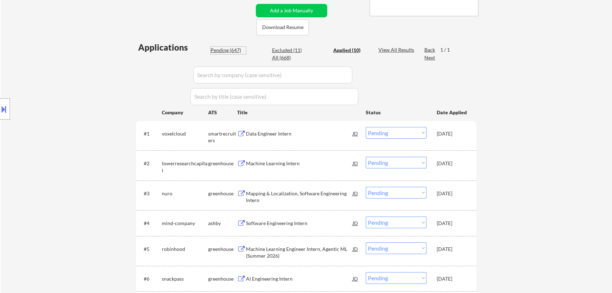
select select ""pending""
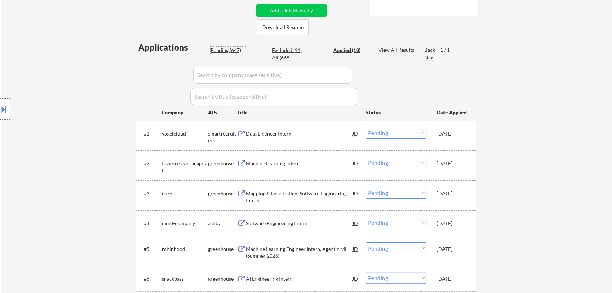
select select ""pending""
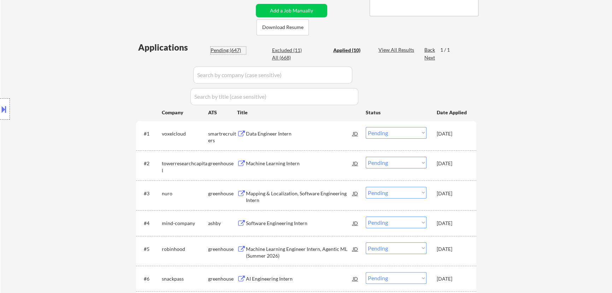
select select ""pending""
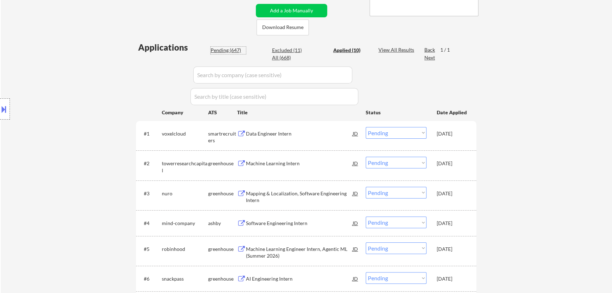
select select ""pending""
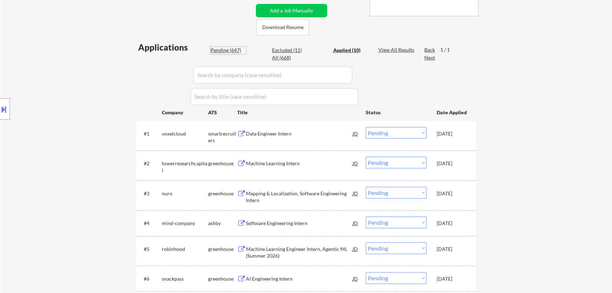
select select ""pending""
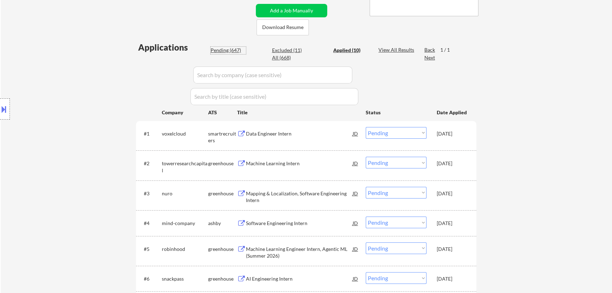
select select ""pending""
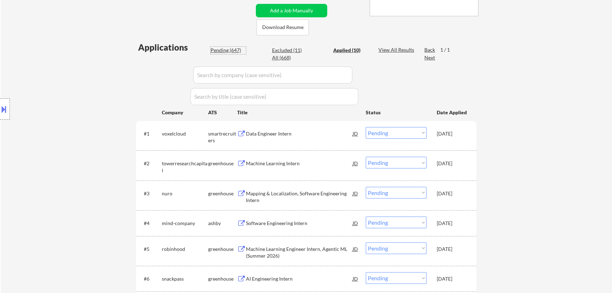
select select ""pending""
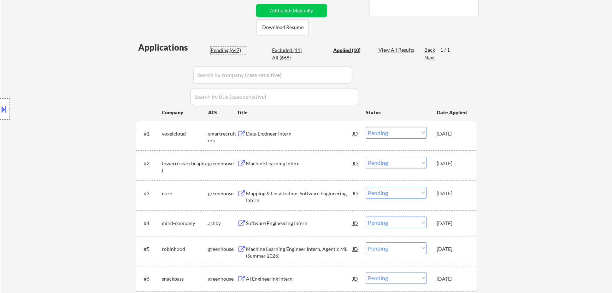
select select ""pending""
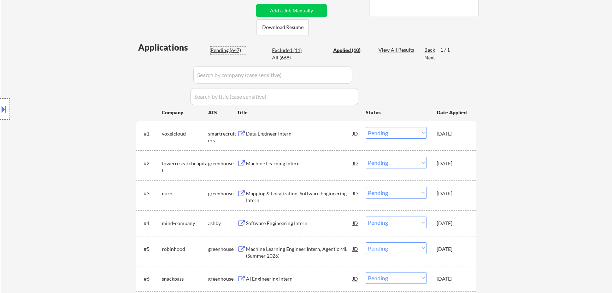
select select ""pending""
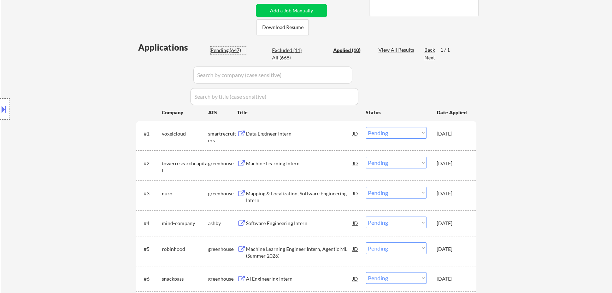
select select ""pending""
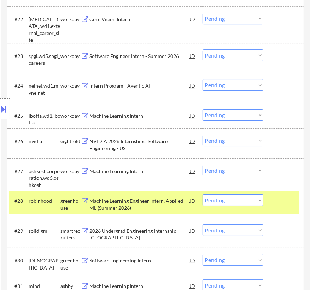
scroll to position [996, 0]
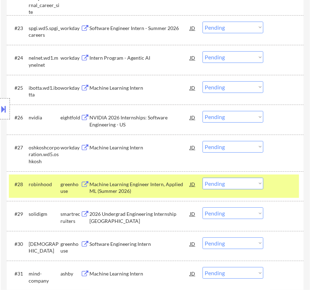
click at [246, 184] on select "Choose an option... Pending Applied Excluded (Questions) Excluded (Expired) Exc…" at bounding box center [233, 184] width 61 height 12
click at [203, 178] on select "Choose an option... Pending Applied Excluded (Questions) Excluded (Expired) Exc…" at bounding box center [233, 184] width 61 height 12
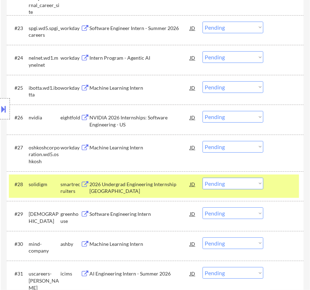
click at [175, 183] on div "2026 Undergrad Engineering Internship [GEOGRAPHIC_DATA]" at bounding box center [139, 188] width 100 height 14
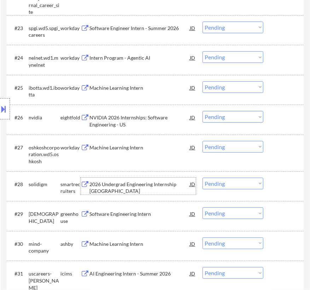
click at [223, 183] on select "Choose an option... Pending Applied Excluded (Questions) Excluded (Expired) Exc…" at bounding box center [233, 184] width 61 height 12
click at [203, 178] on select "Choose an option... Pending Applied Excluded (Questions) Excluded (Expired) Exc…" at bounding box center [233, 184] width 61 height 12
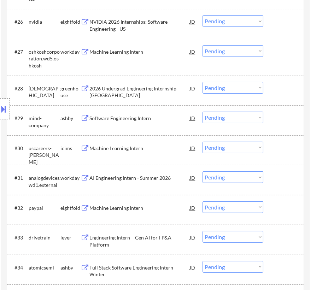
scroll to position [1092, 0]
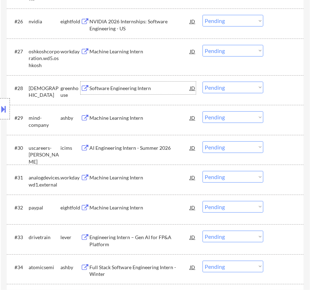
click at [141, 92] on div "Software Engineering Intern" at bounding box center [139, 88] width 100 height 13
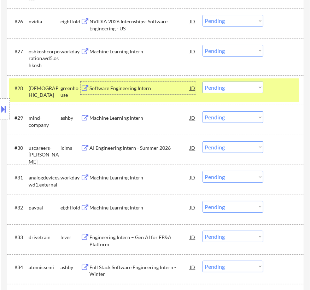
click at [230, 89] on select "Choose an option... Pending Applied Excluded (Questions) Excluded (Expired) Exc…" at bounding box center [233, 88] width 61 height 12
click at [203, 82] on select "Choose an option... Pending Applied Excluded (Questions) Excluded (Expired) Exc…" at bounding box center [233, 88] width 61 height 12
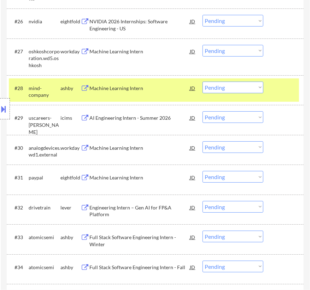
click at [152, 89] on div "Machine Learning Intern" at bounding box center [139, 88] width 100 height 7
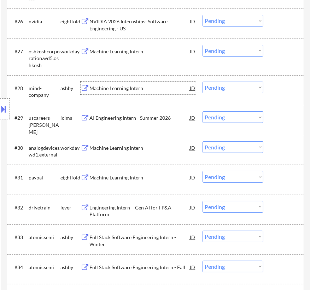
click at [222, 87] on select "Choose an option... Pending Applied Excluded (Questions) Excluded (Expired) Exc…" at bounding box center [233, 88] width 61 height 12
click at [203, 82] on select "Choose an option... Pending Applied Excluded (Questions) Excluded (Expired) Exc…" at bounding box center [233, 88] width 61 height 12
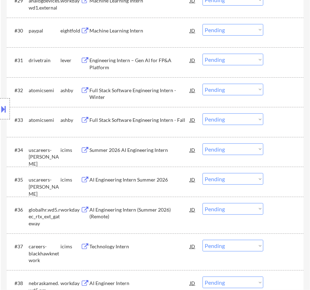
scroll to position [1221, 0]
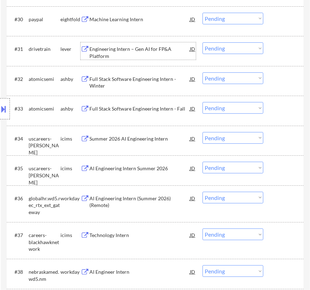
click at [135, 50] on div "Engineering Intern – Gen AI for FP&A Platform" at bounding box center [139, 53] width 100 height 14
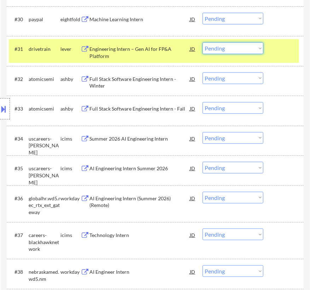
drag, startPoint x: 233, startPoint y: 50, endPoint x: 233, endPoint y: 53, distance: 3.6
click at [233, 50] on select "Choose an option... Pending Applied Excluded (Questions) Excluded (Expired) Exc…" at bounding box center [233, 48] width 61 height 12
click at [203, 42] on select "Choose an option... Pending Applied Excluded (Questions) Excluded (Expired) Exc…" at bounding box center [233, 48] width 61 height 12
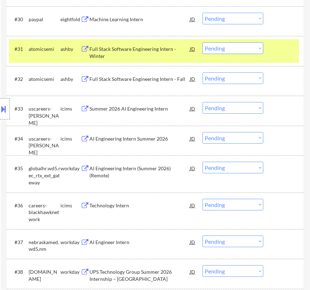
click at [146, 51] on div "Full Stack Software Engineering Intern - Winter" at bounding box center [139, 53] width 100 height 14
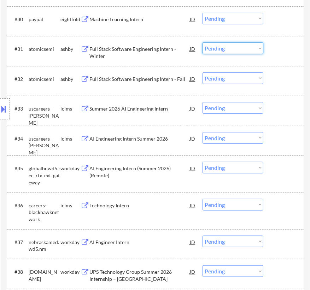
drag, startPoint x: 231, startPoint y: 48, endPoint x: 232, endPoint y: 52, distance: 4.0
click at [231, 48] on select "Choose an option... Pending Applied Excluded (Questions) Excluded (Expired) Exc…" at bounding box center [233, 48] width 61 height 12
click at [203, 42] on select "Choose an option... Pending Applied Excluded (Questions) Excluded (Expired) Exc…" at bounding box center [233, 48] width 61 height 12
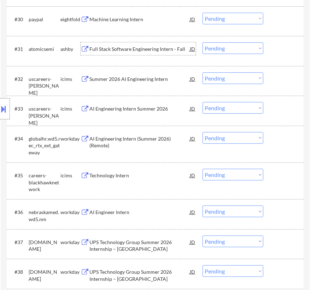
click at [147, 48] on div "Full Stack Software Engineering Intern - Fall" at bounding box center [139, 49] width 100 height 7
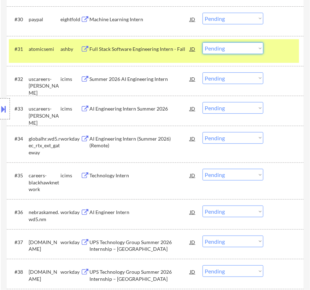
click at [219, 48] on select "Choose an option... Pending Applied Excluded (Questions) Excluded (Expired) Exc…" at bounding box center [233, 48] width 61 height 12
click at [203, 42] on select "Choose an option... Pending Applied Excluded (Questions) Excluded (Expired) Exc…" at bounding box center [233, 48] width 61 height 12
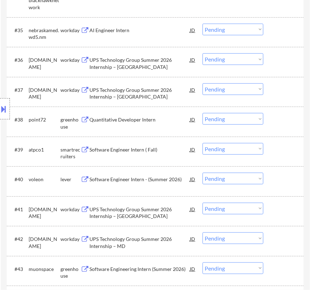
scroll to position [1382, 0]
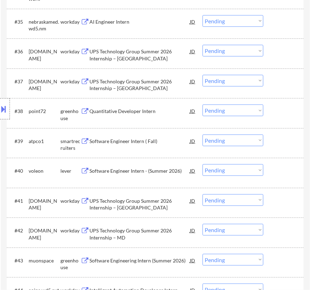
click at [127, 115] on div "Quantitative Developer Intern" at bounding box center [139, 111] width 100 height 13
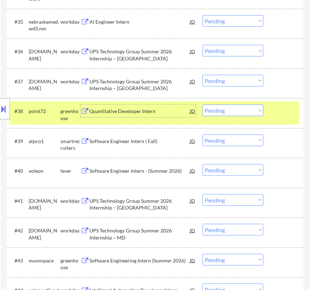
drag, startPoint x: 227, startPoint y: 110, endPoint x: 226, endPoint y: 115, distance: 5.1
click at [227, 110] on select "Choose an option... Pending Applied Excluded (Questions) Excluded (Expired) Exc…" at bounding box center [233, 111] width 61 height 12
click at [203, 105] on select "Choose an option... Pending Applied Excluded (Questions) Excluded (Expired) Exc…" at bounding box center [233, 111] width 61 height 12
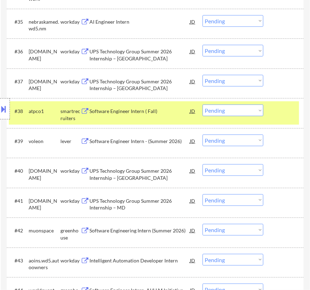
click at [140, 111] on div "Software Engineer Intern ( Fall)" at bounding box center [139, 111] width 100 height 7
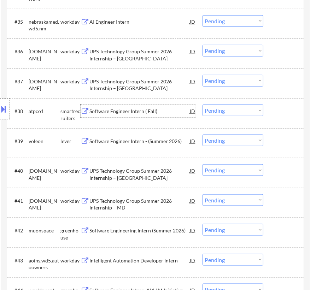
click at [229, 111] on select "Choose an option... Pending Applied Excluded (Questions) Excluded (Expired) Exc…" at bounding box center [233, 111] width 61 height 12
click at [203, 105] on select "Choose an option... Pending Applied Excluded (Questions) Excluded (Expired) Exc…" at bounding box center [233, 111] width 61 height 12
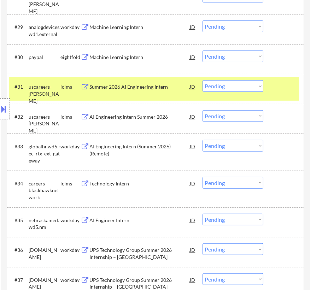
scroll to position [1092, 0]
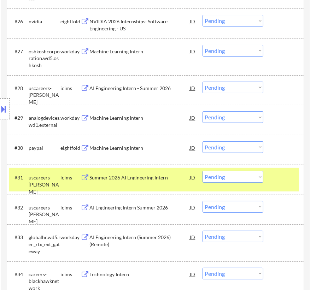
click at [275, 185] on div "#31 uscareers-lennox icims Summer 2026 AI Engineering Intern JD Choose an optio…" at bounding box center [154, 179] width 290 height 23
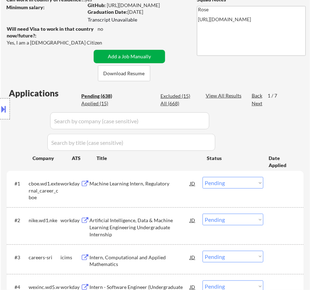
scroll to position [128, 0]
